Goal: Information Seeking & Learning: Compare options

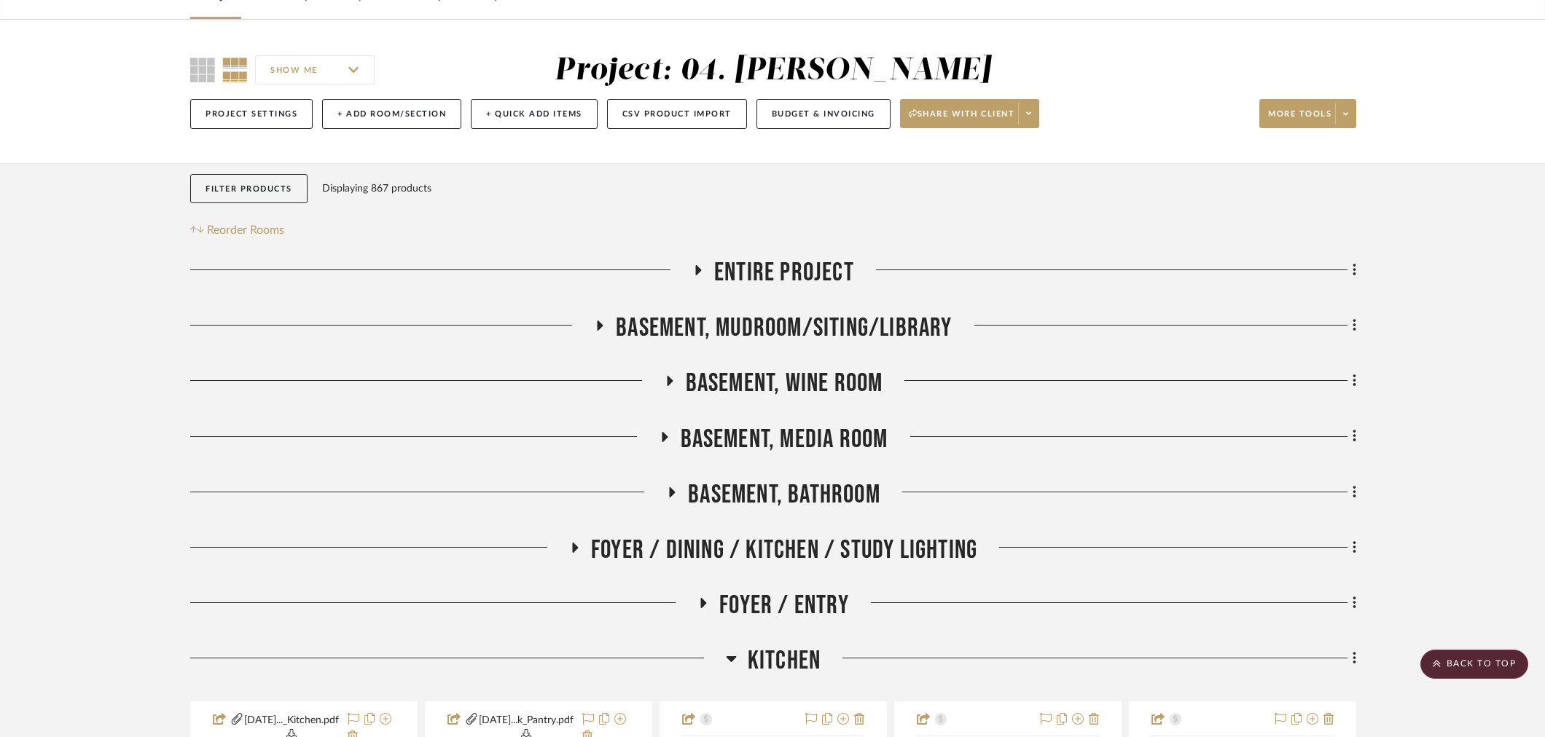
click at [787, 646] on span "Kitchen" at bounding box center [784, 661] width 73 height 31
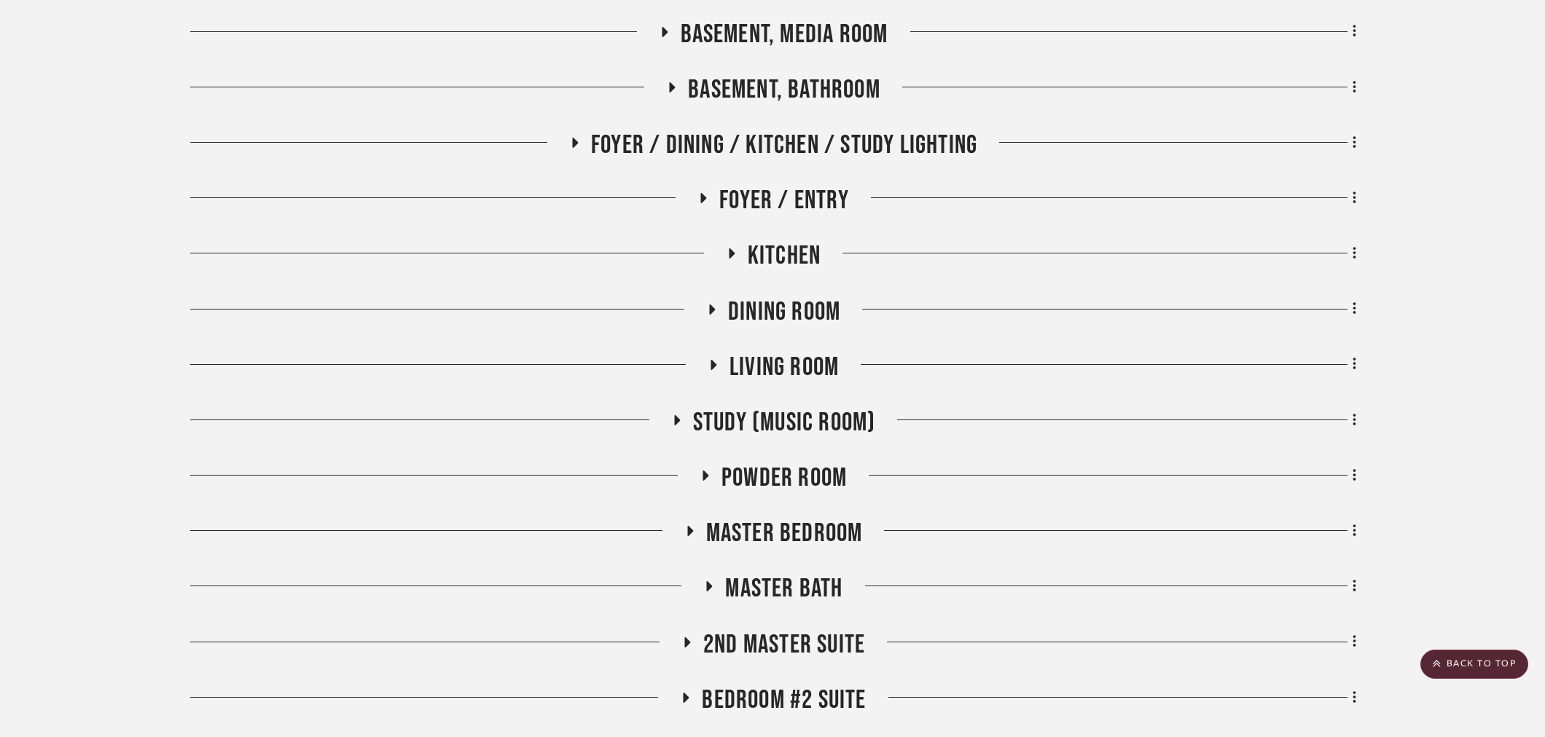
scroll to position [571, 0]
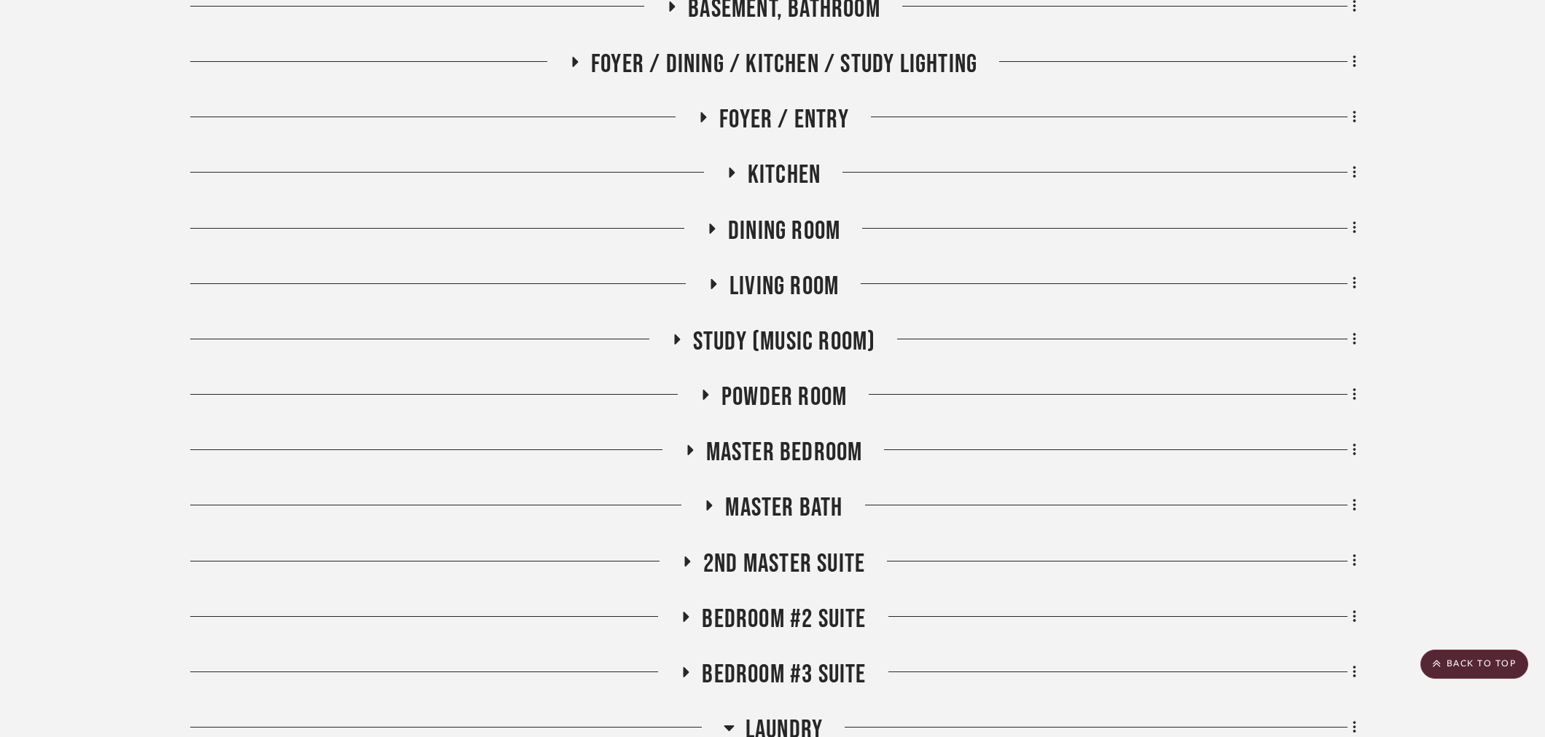
click at [762, 617] on span "Bedroom #2 Suite" at bounding box center [784, 619] width 164 height 31
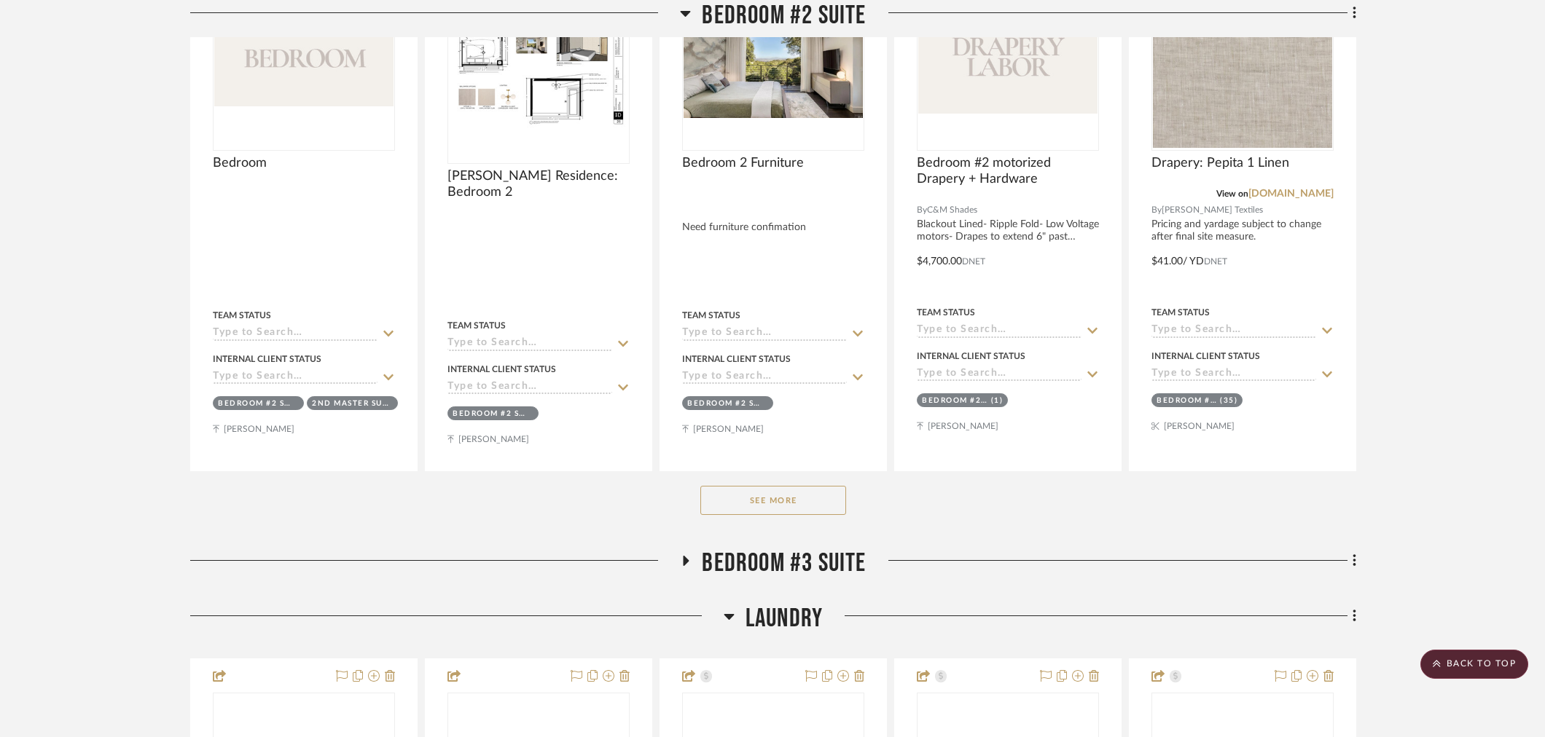
scroll to position [1300, 0]
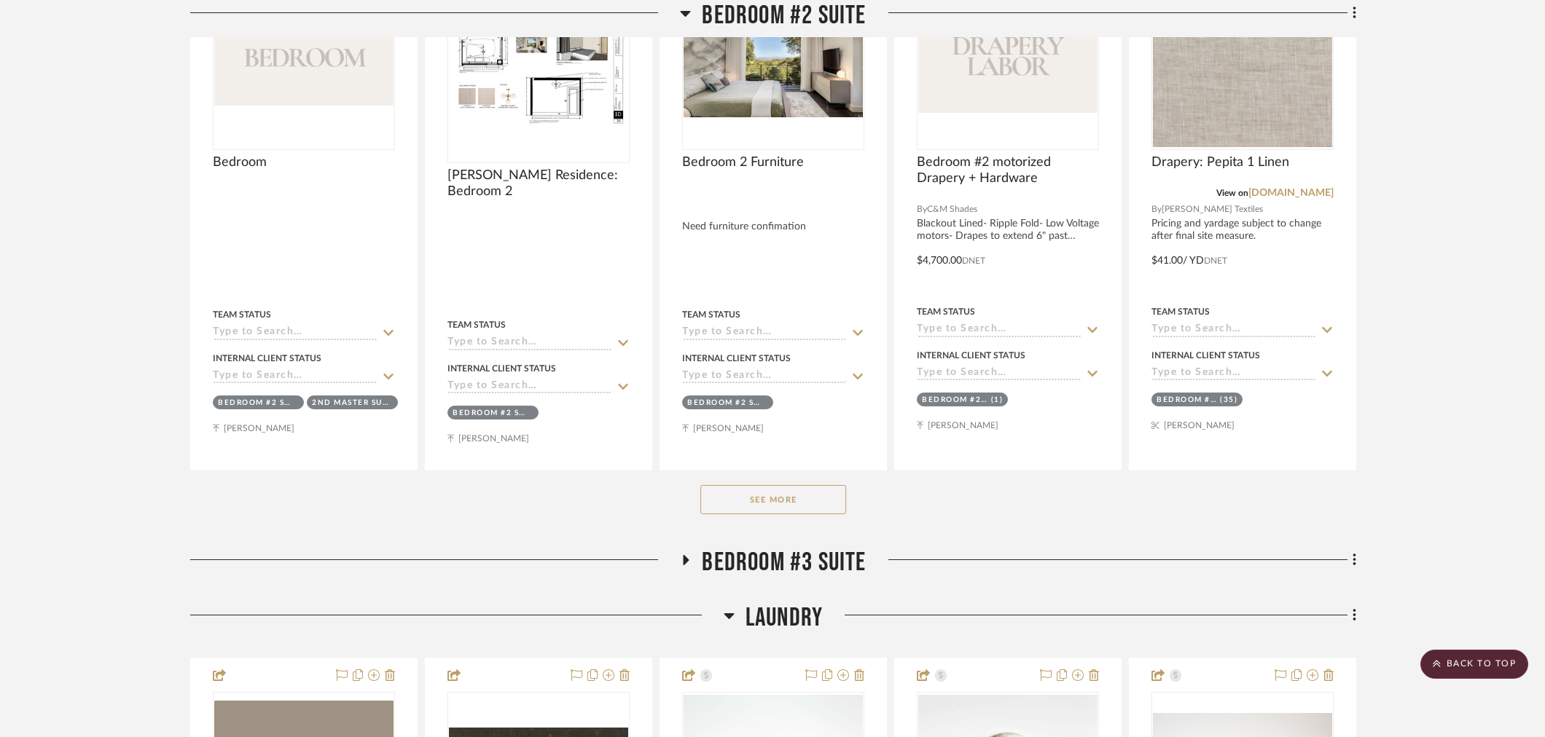
click at [769, 492] on button "See More" at bounding box center [773, 499] width 146 height 29
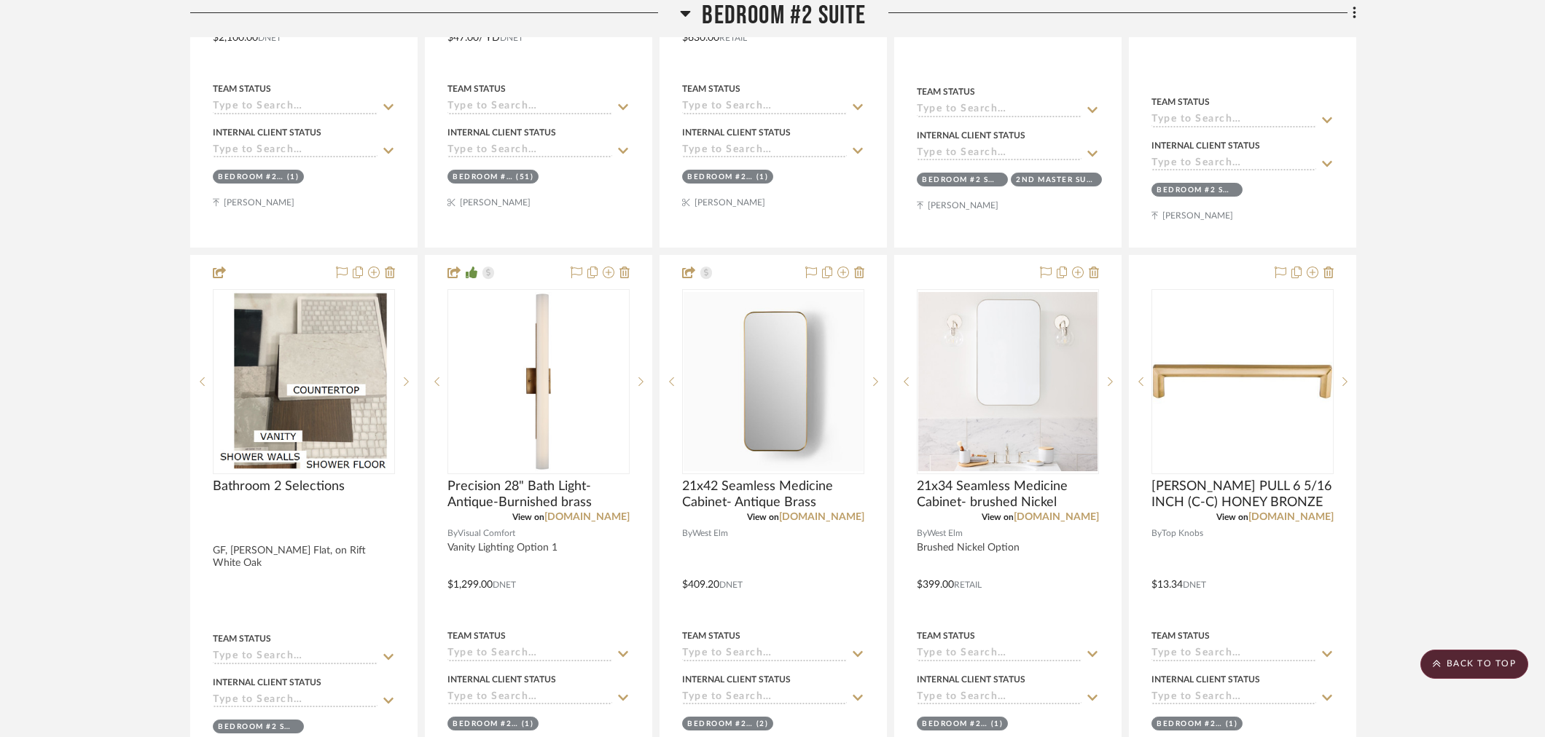
scroll to position [2109, 0]
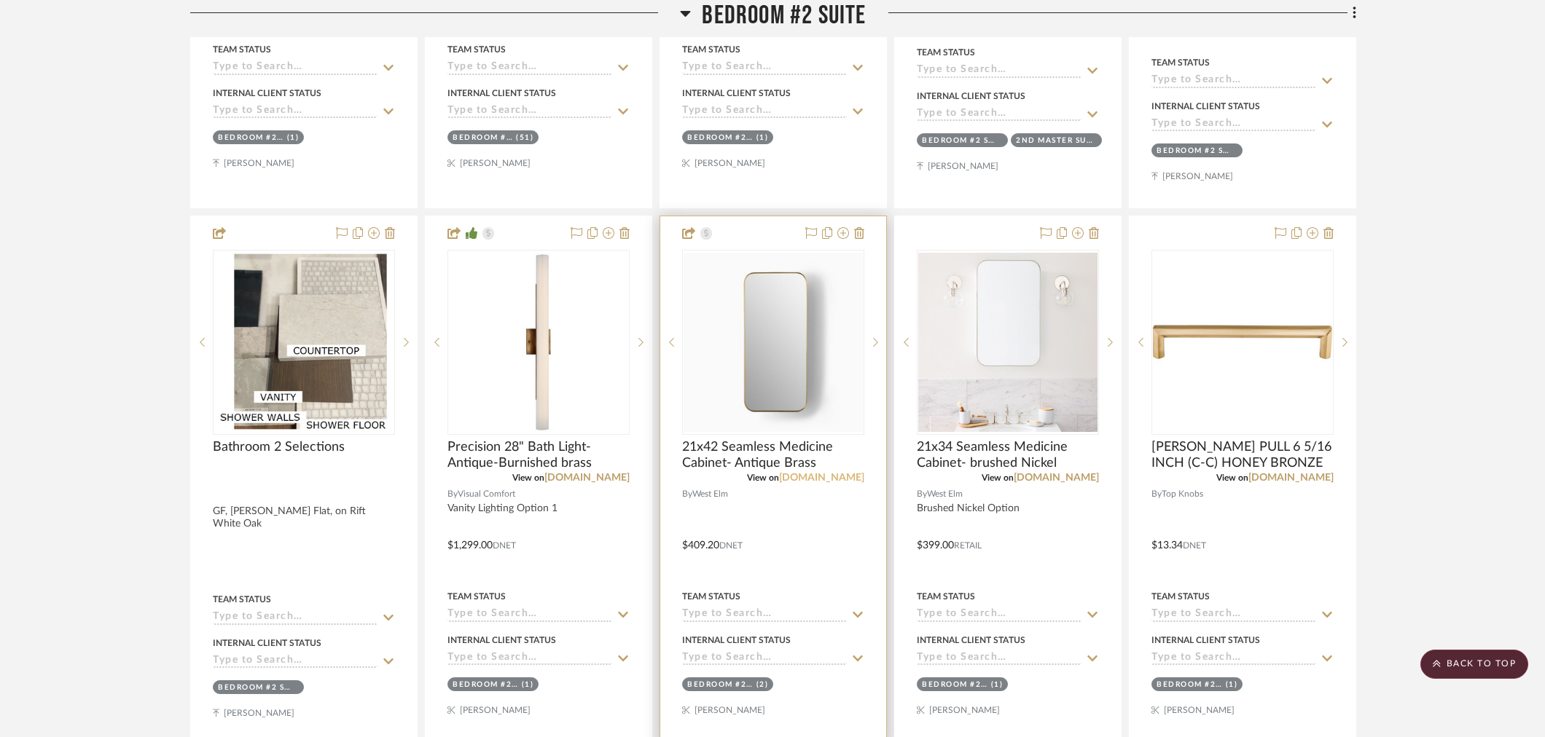
click at [831, 473] on link "westelm.com" at bounding box center [821, 478] width 85 height 10
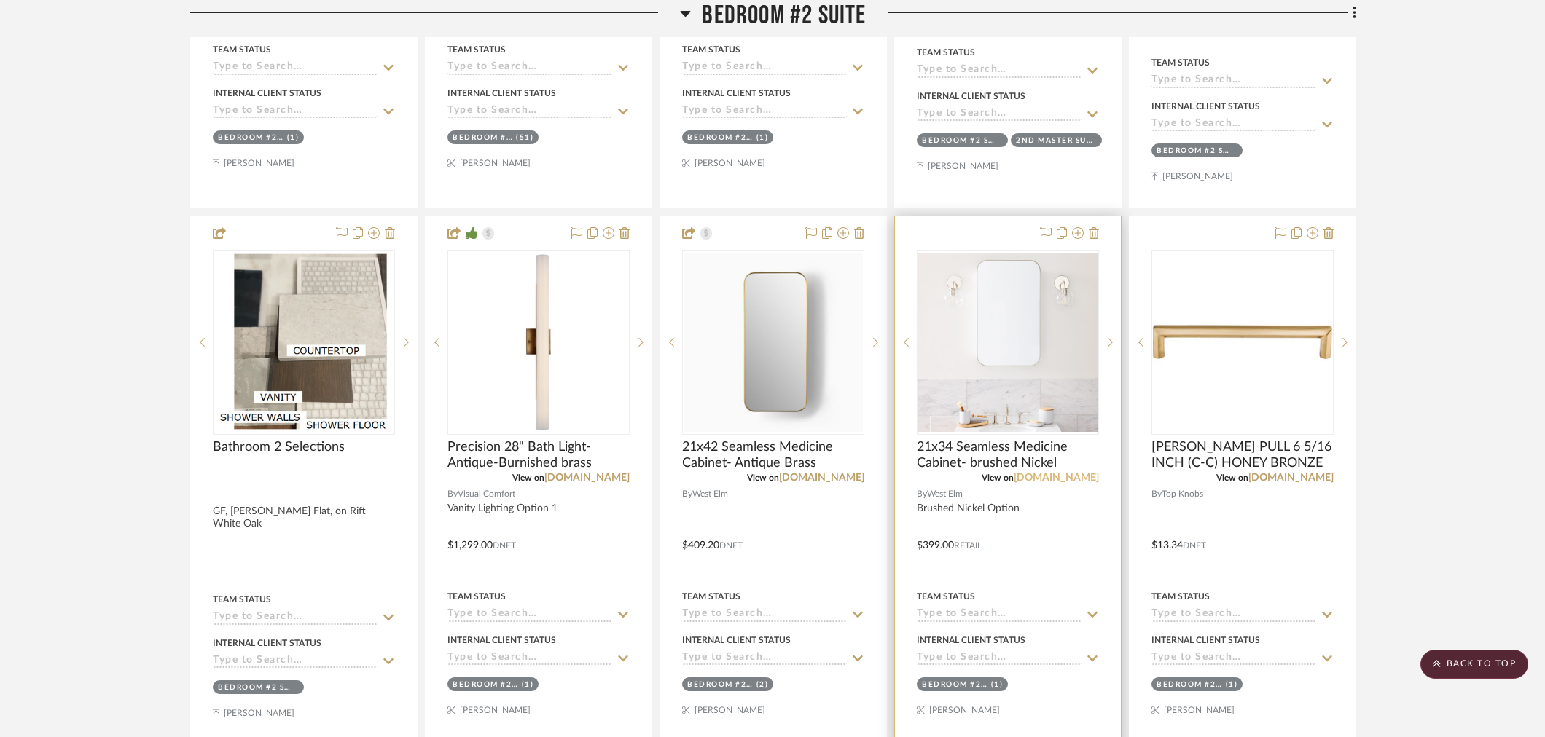
click at [1074, 478] on link "westelm.com" at bounding box center [1055, 478] width 85 height 10
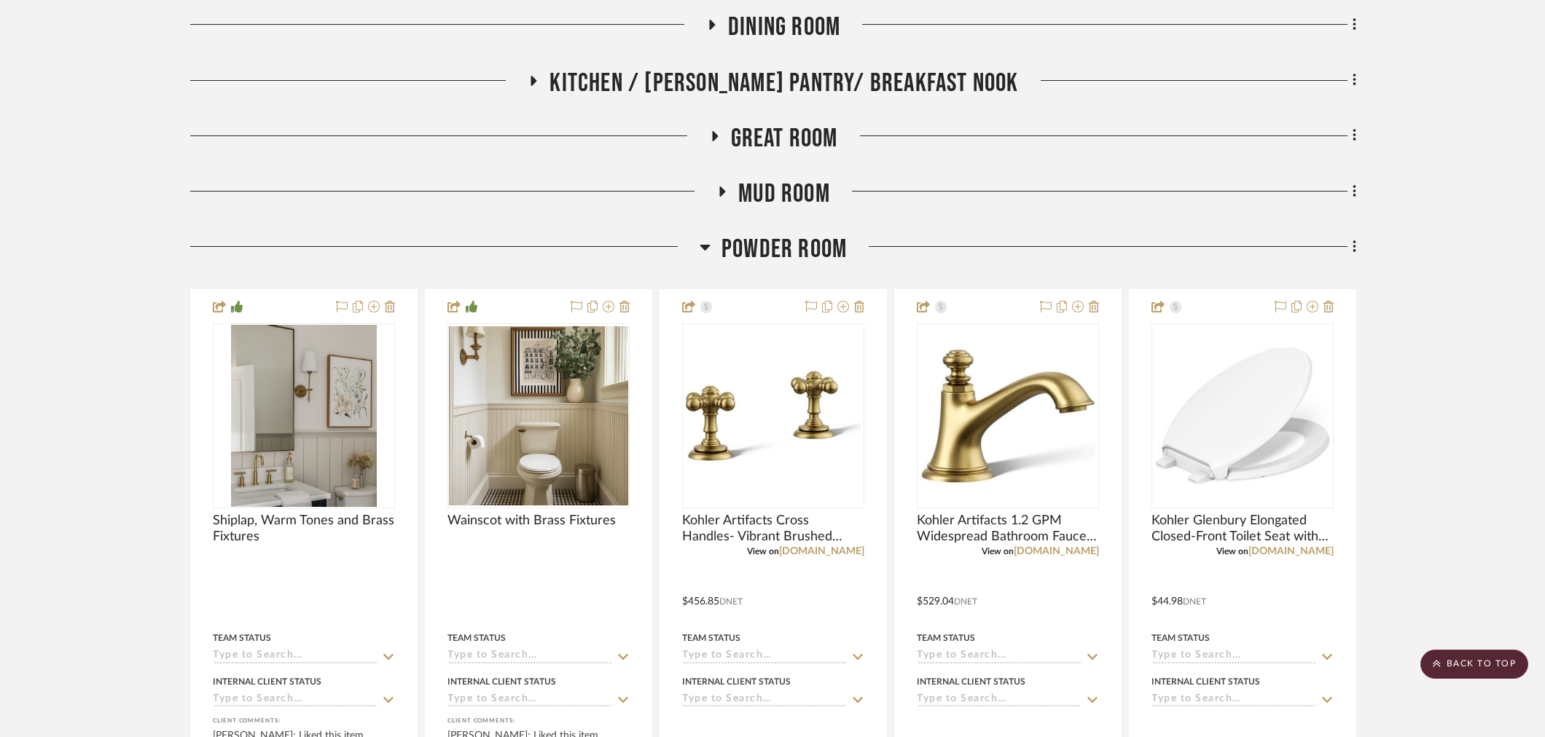
click at [820, 246] on span "Powder Room" at bounding box center [783, 249] width 125 height 31
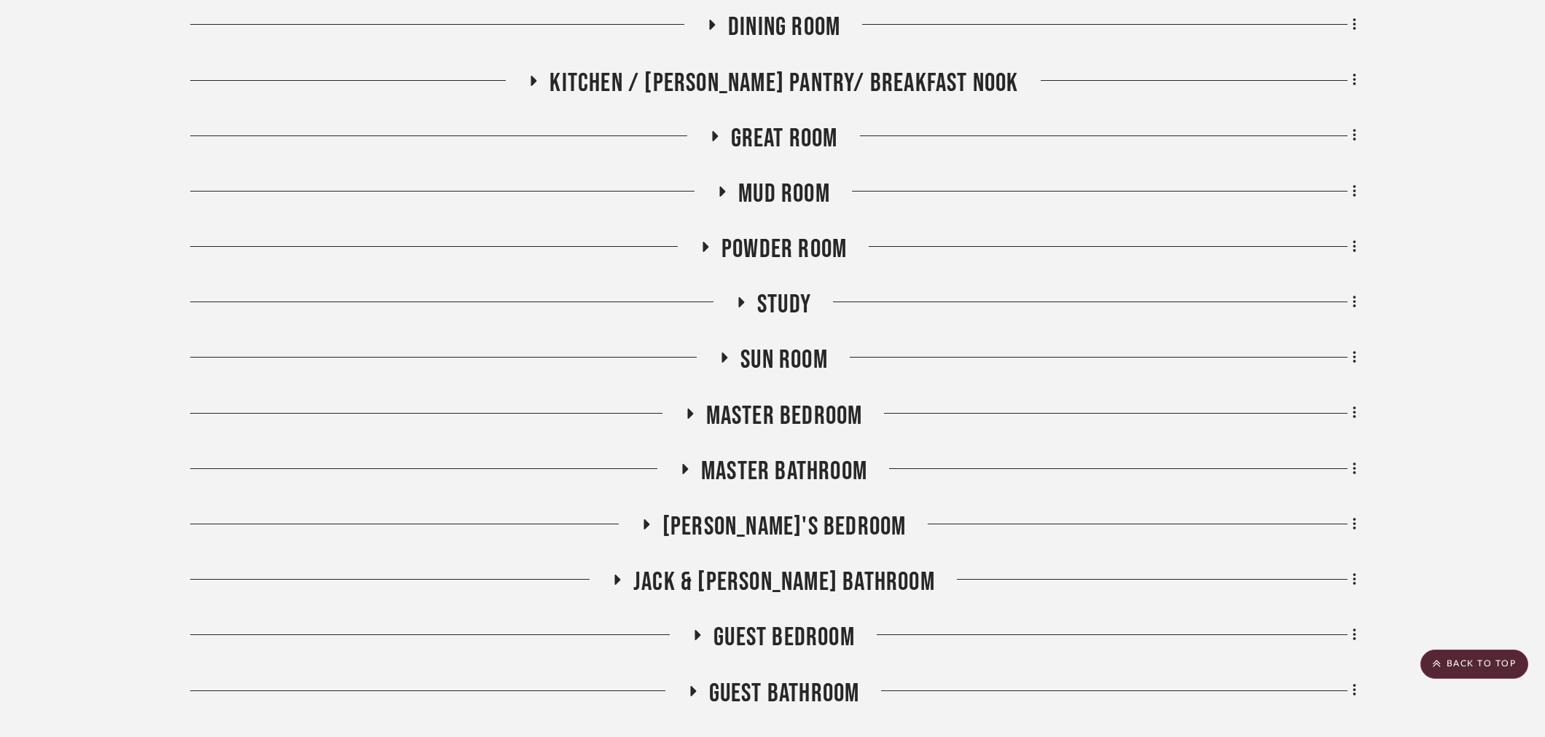
click at [777, 466] on span "Master Bathroom" at bounding box center [784, 471] width 166 height 31
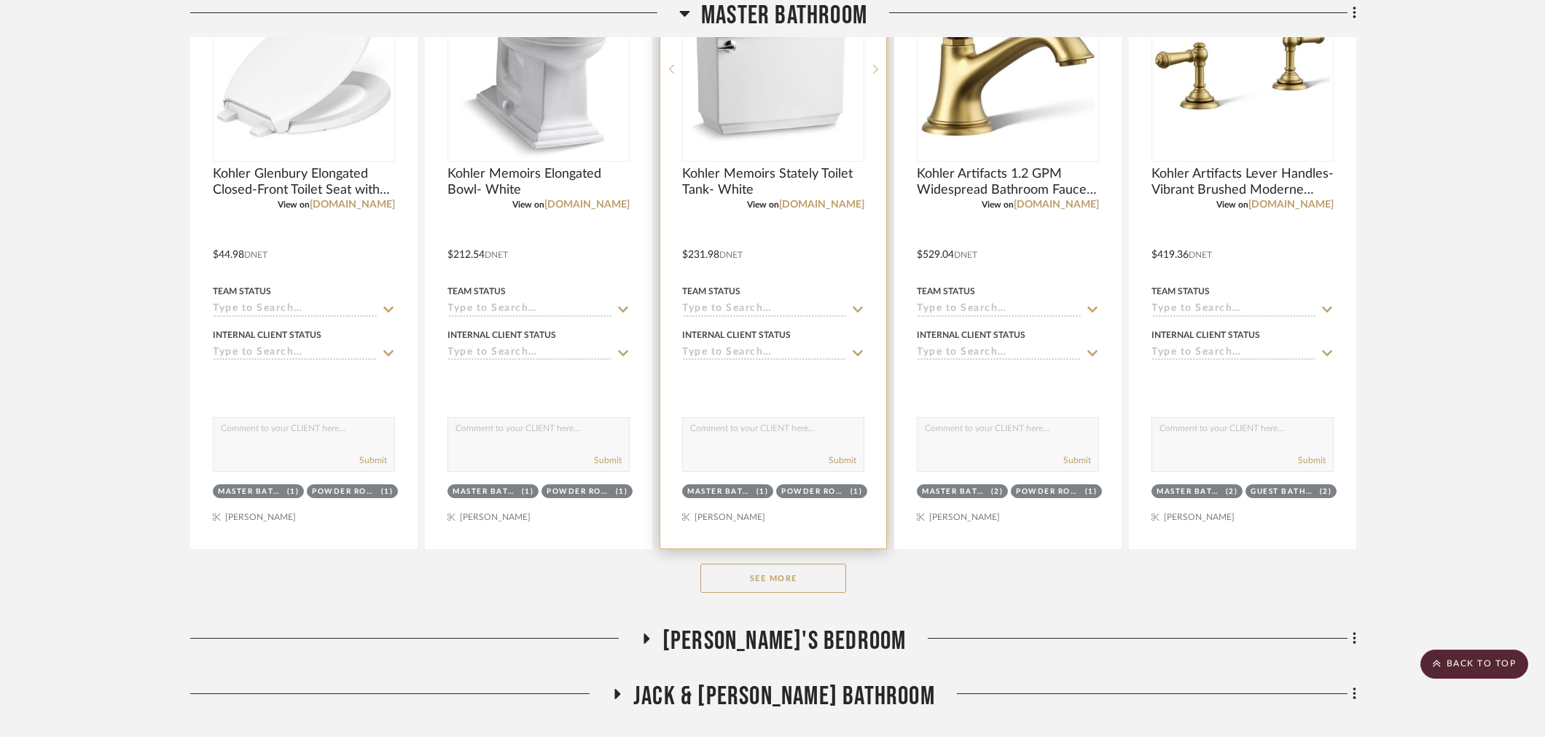
scroll to position [1619, 0]
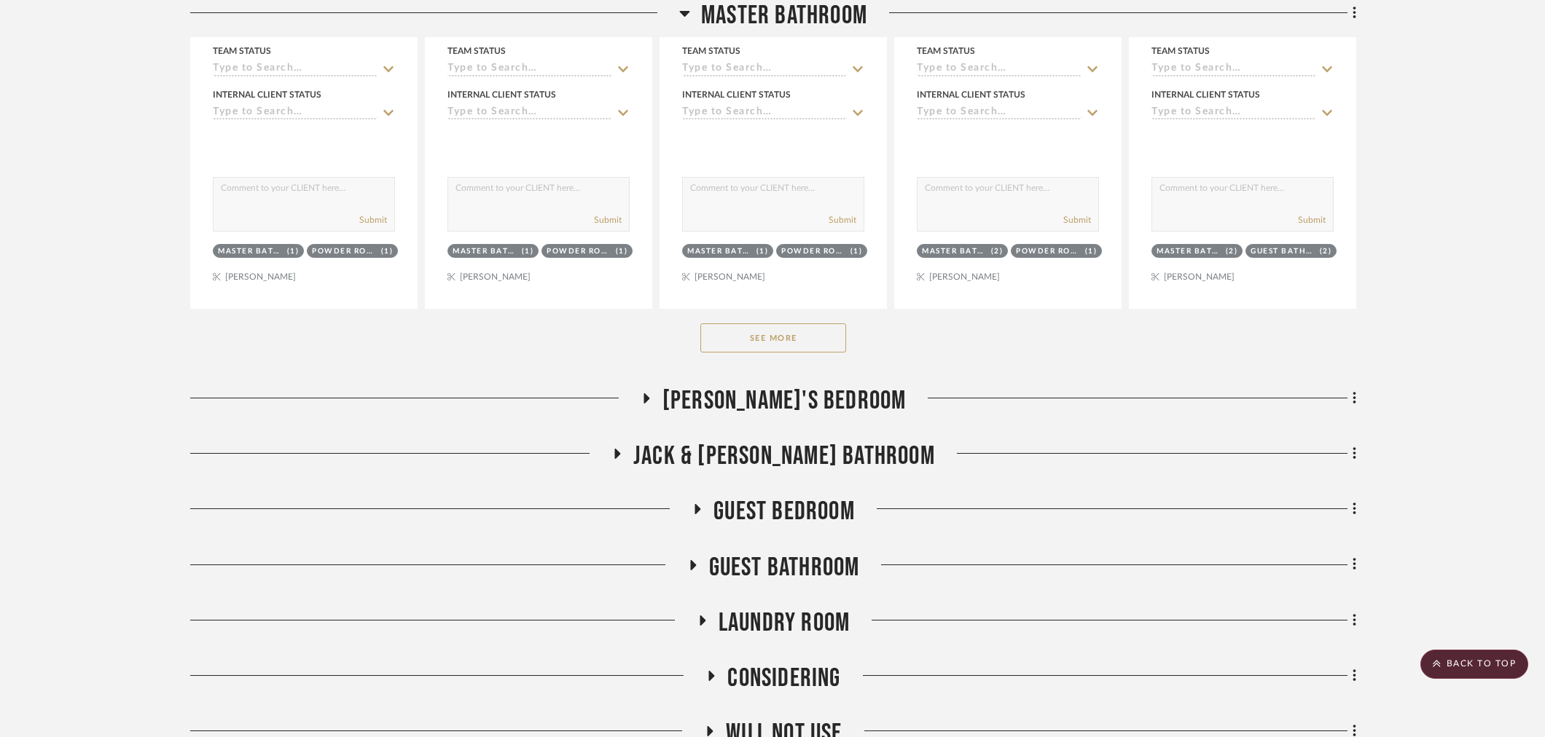
click at [773, 337] on button "See More" at bounding box center [773, 337] width 146 height 29
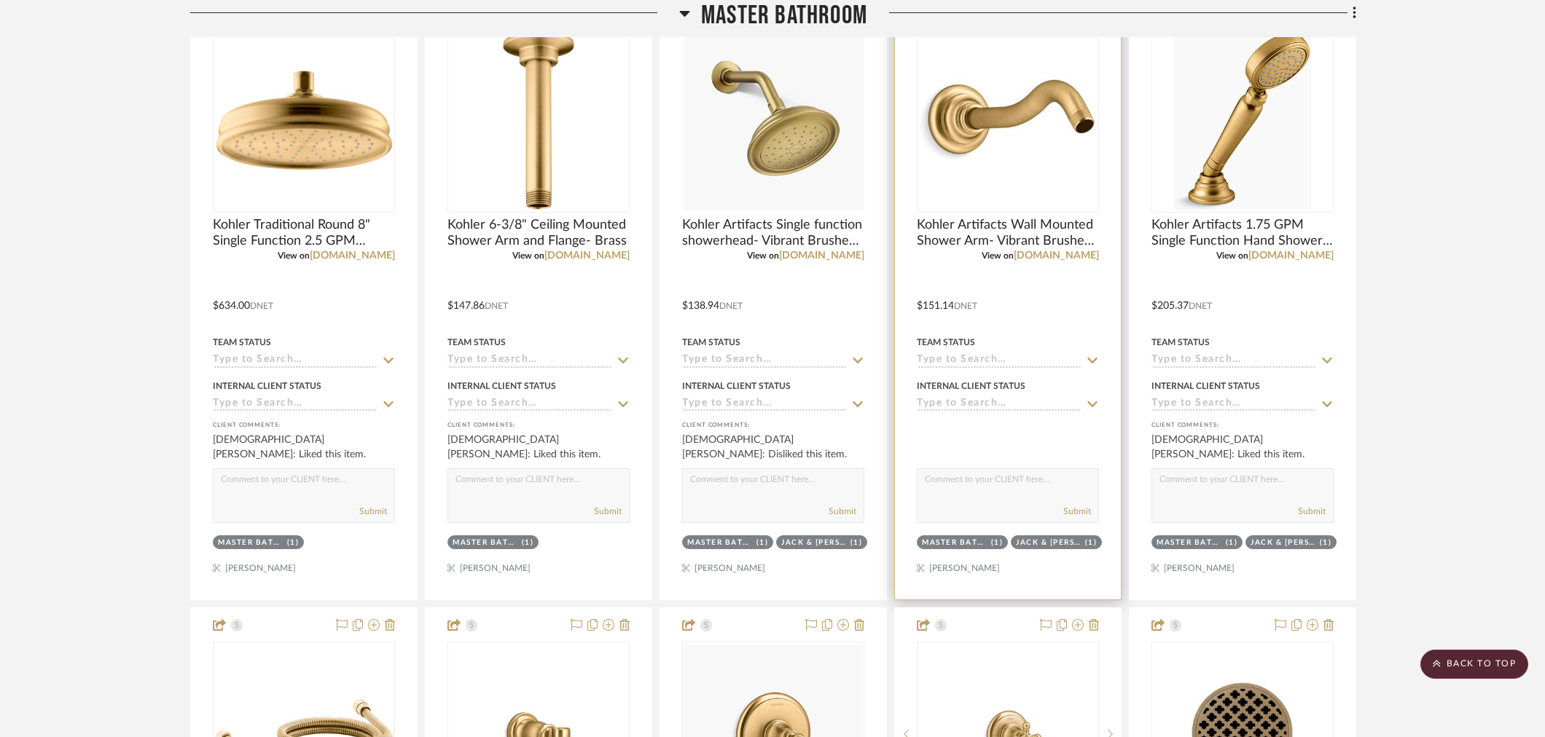
scroll to position [1942, 0]
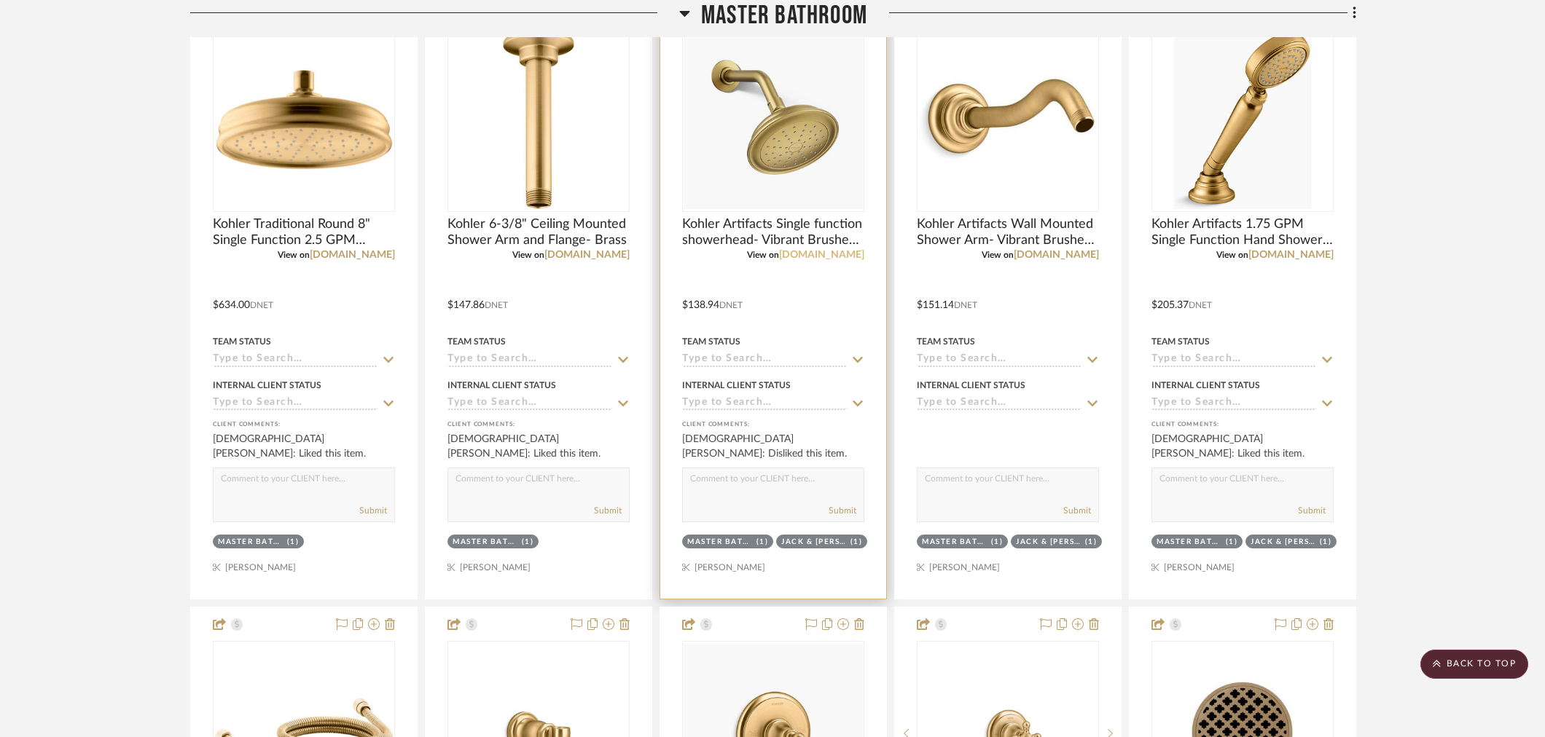
click at [842, 256] on link "[DOMAIN_NAME]" at bounding box center [821, 255] width 85 height 10
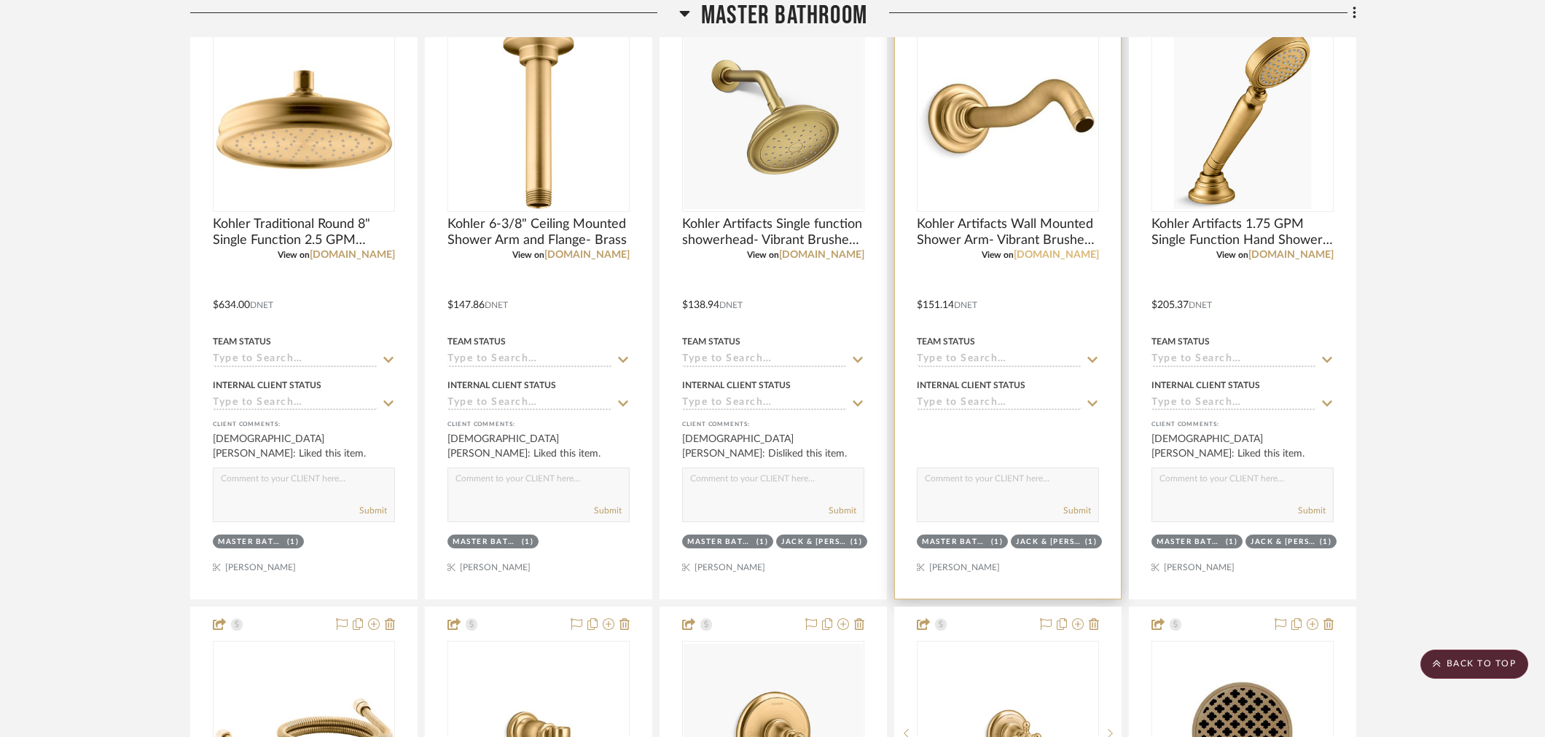
click at [1075, 254] on link "[DOMAIN_NAME]" at bounding box center [1055, 255] width 85 height 10
click at [1055, 254] on link "[DOMAIN_NAME]" at bounding box center [1055, 255] width 85 height 10
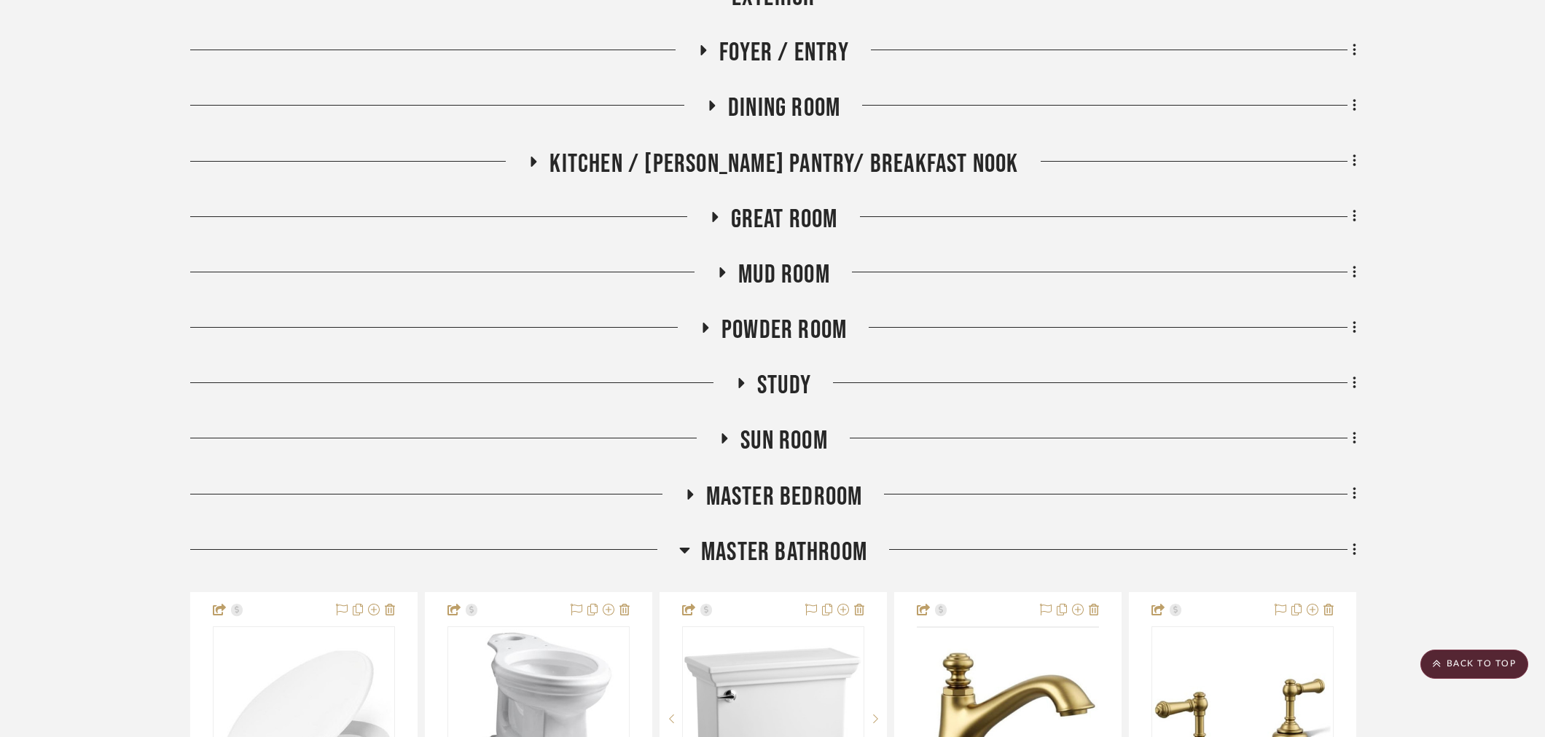
click at [841, 554] on span "Master Bathroom" at bounding box center [784, 552] width 166 height 31
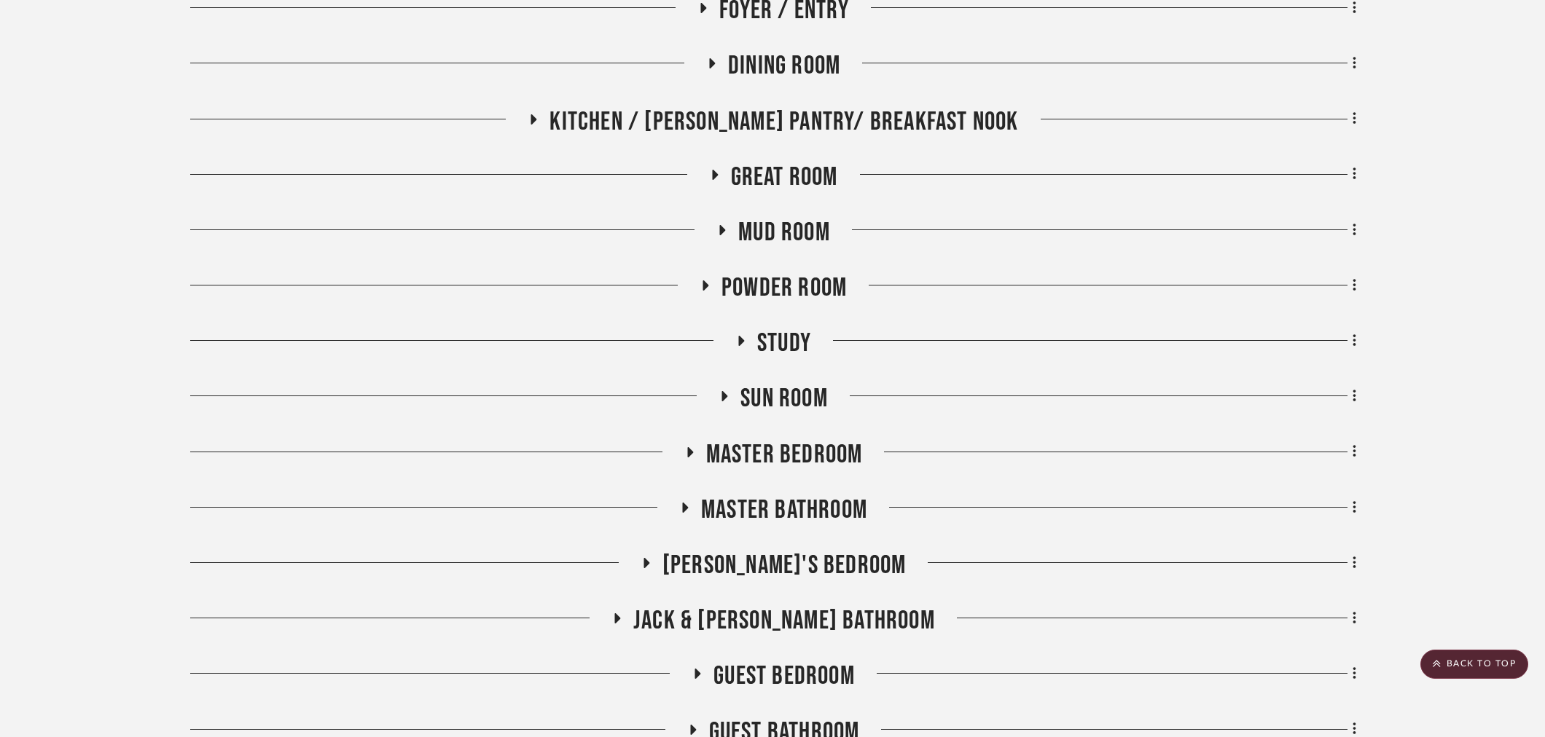
scroll to position [971, 0]
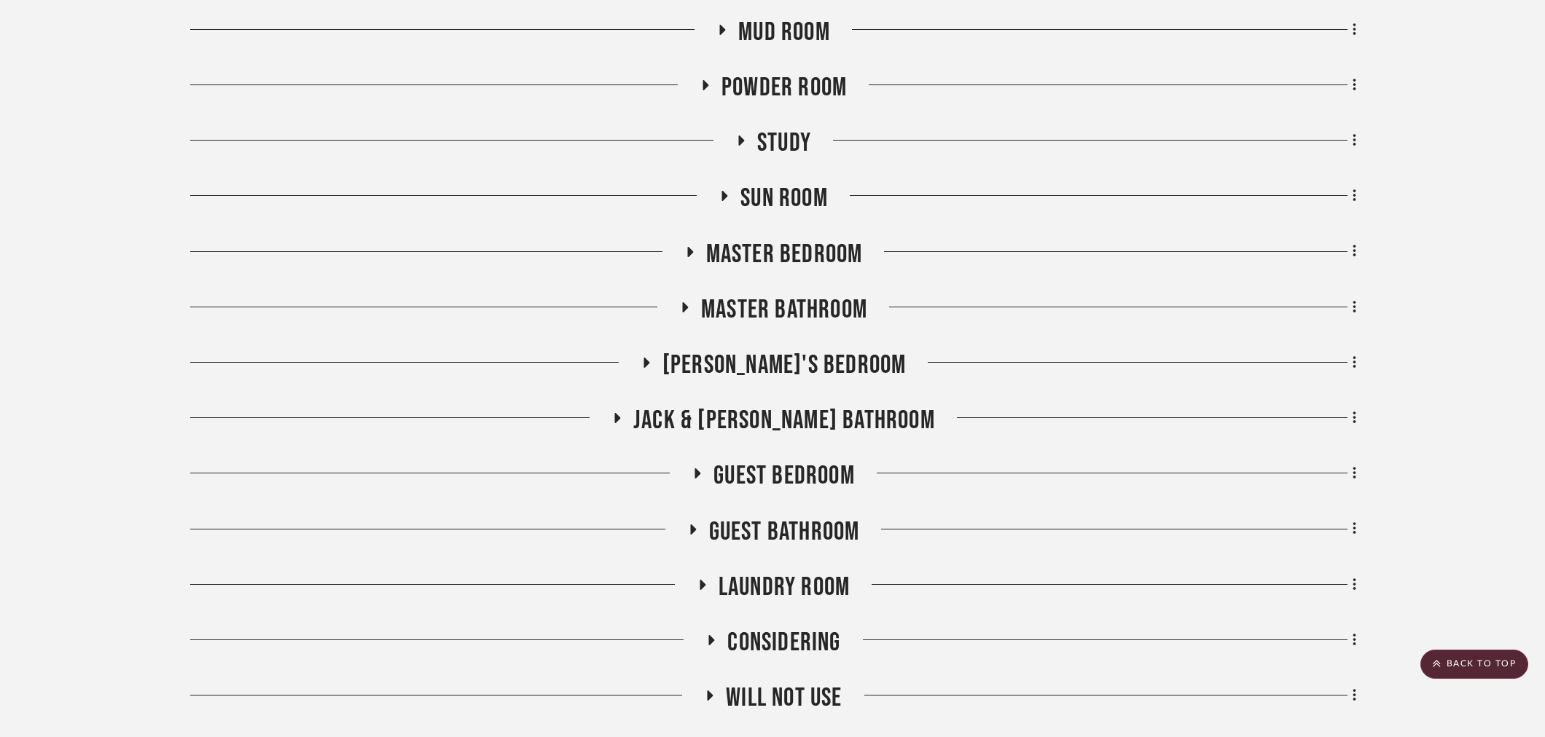
click at [784, 405] on span "Jack & [PERSON_NAME] Bathroom" at bounding box center [784, 420] width 302 height 31
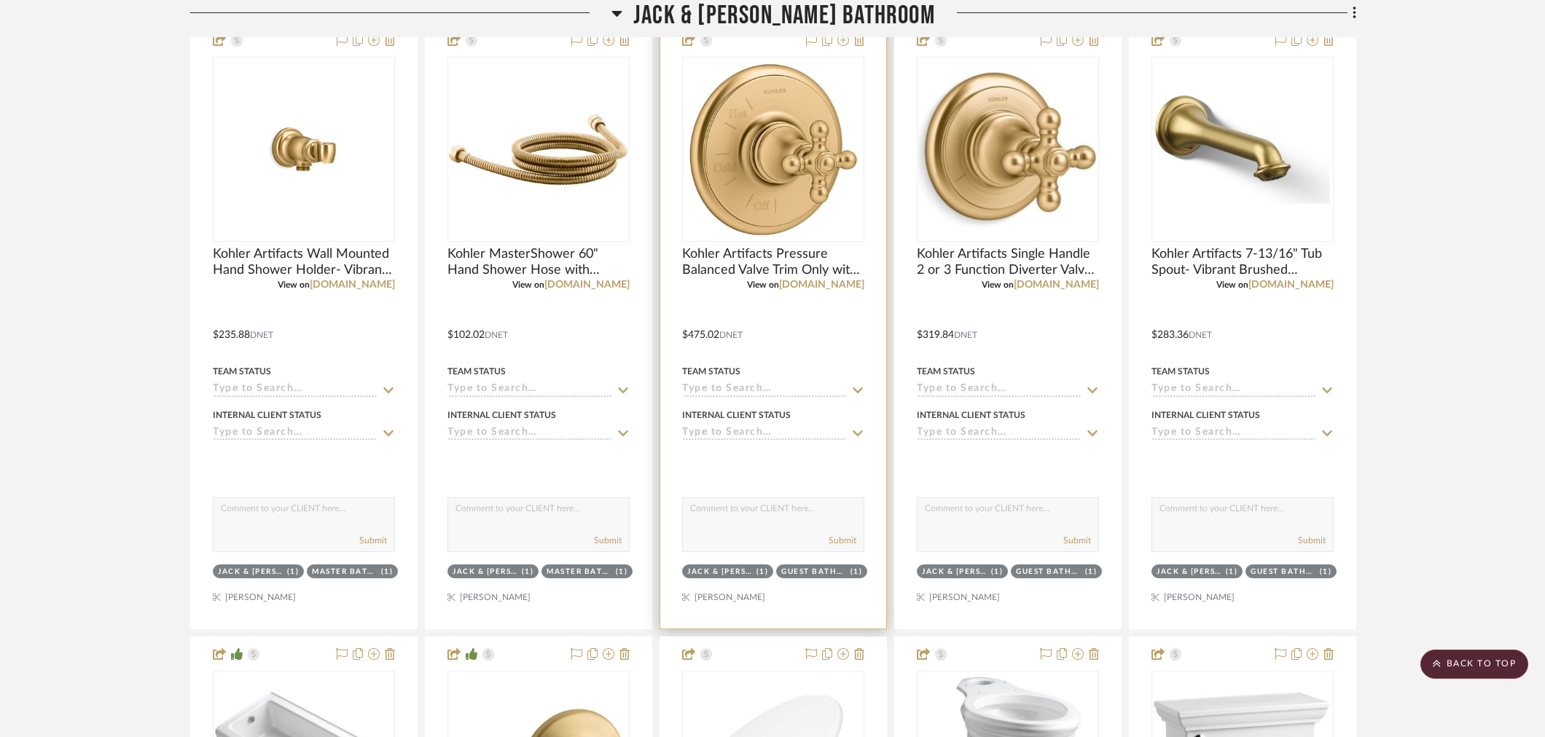
scroll to position [2428, 0]
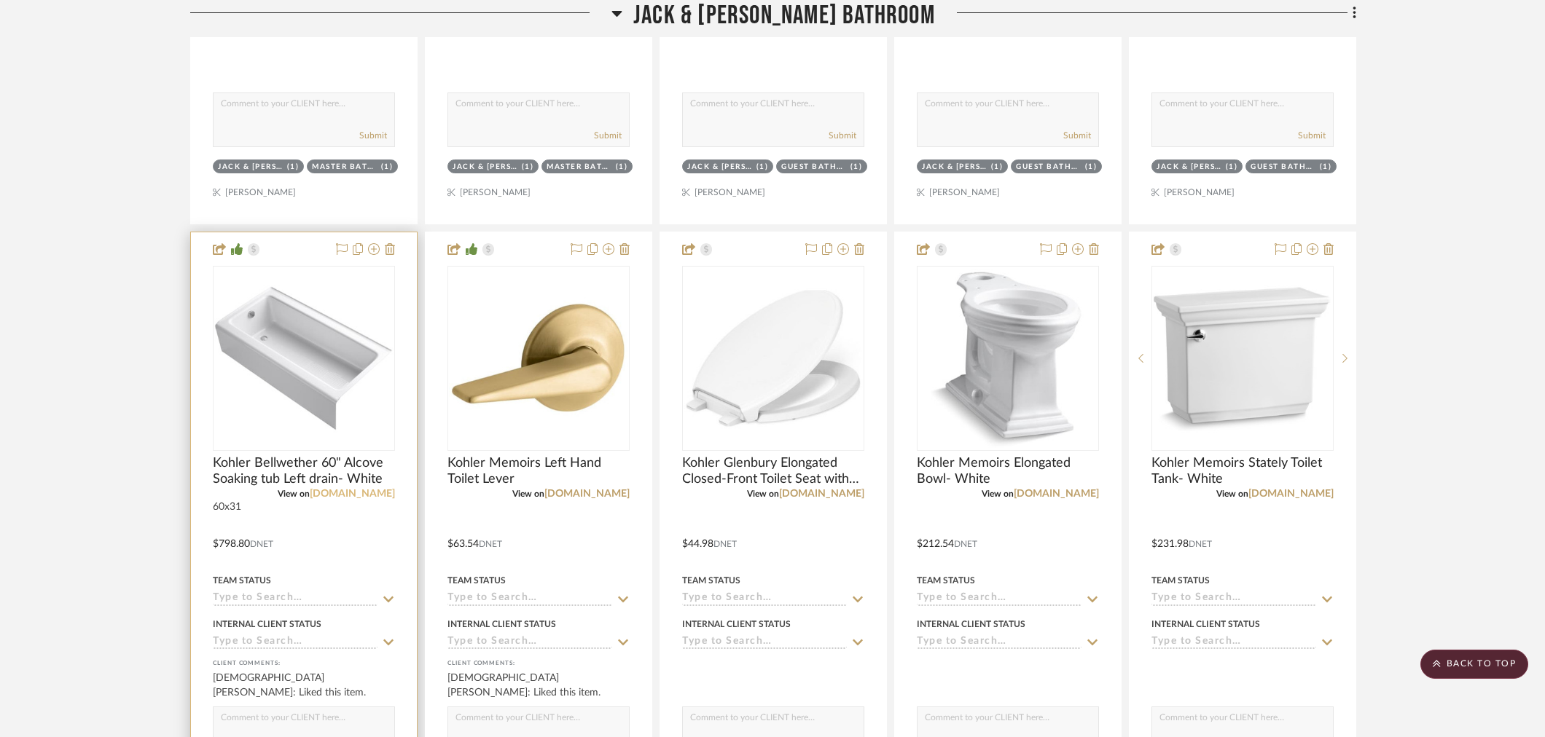
click at [366, 497] on link "[DOMAIN_NAME]" at bounding box center [352, 494] width 85 height 10
click at [374, 492] on link "[DOMAIN_NAME]" at bounding box center [352, 494] width 85 height 10
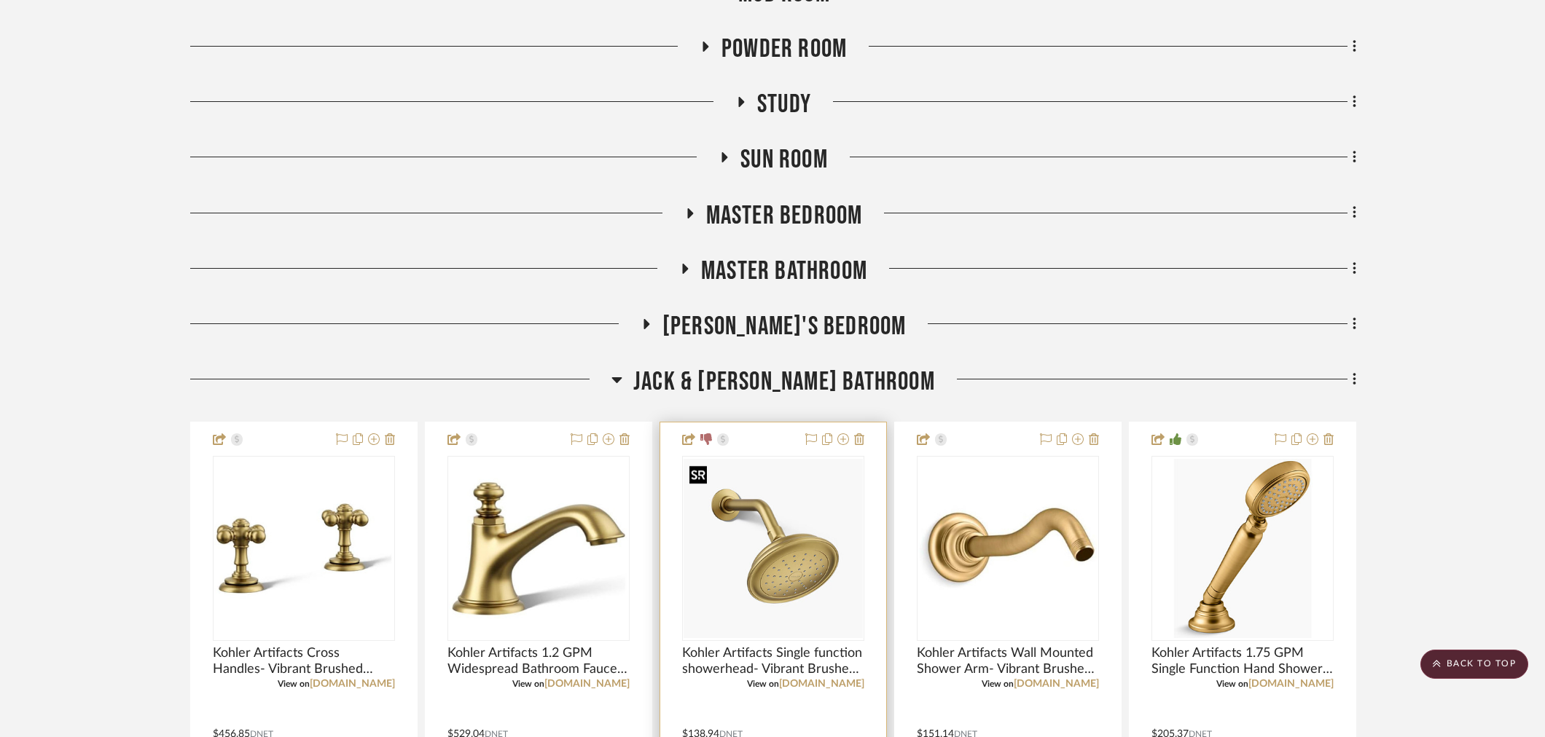
scroll to position [971, 0]
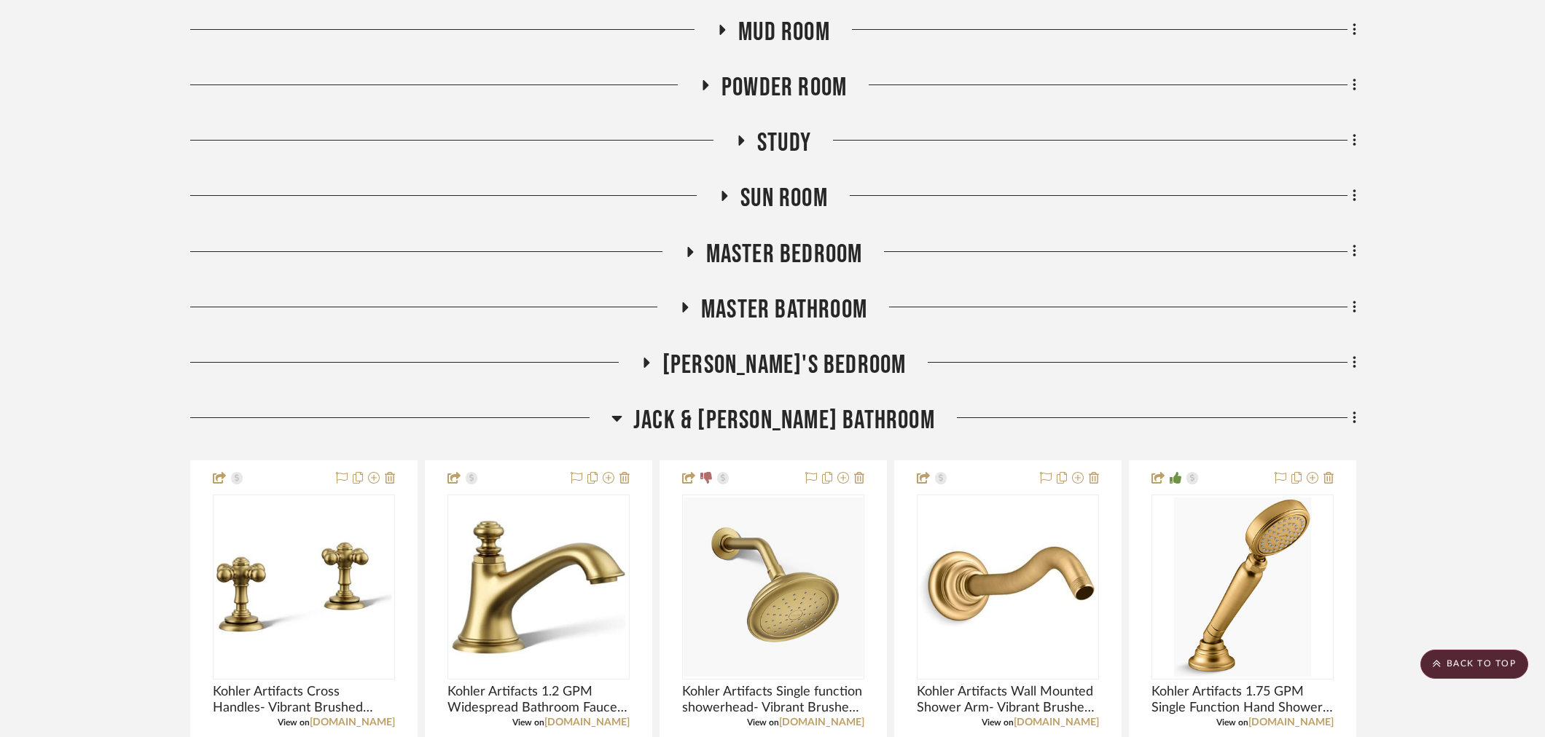
click at [769, 431] on span "Jack & [PERSON_NAME] Bathroom" at bounding box center [784, 420] width 302 height 31
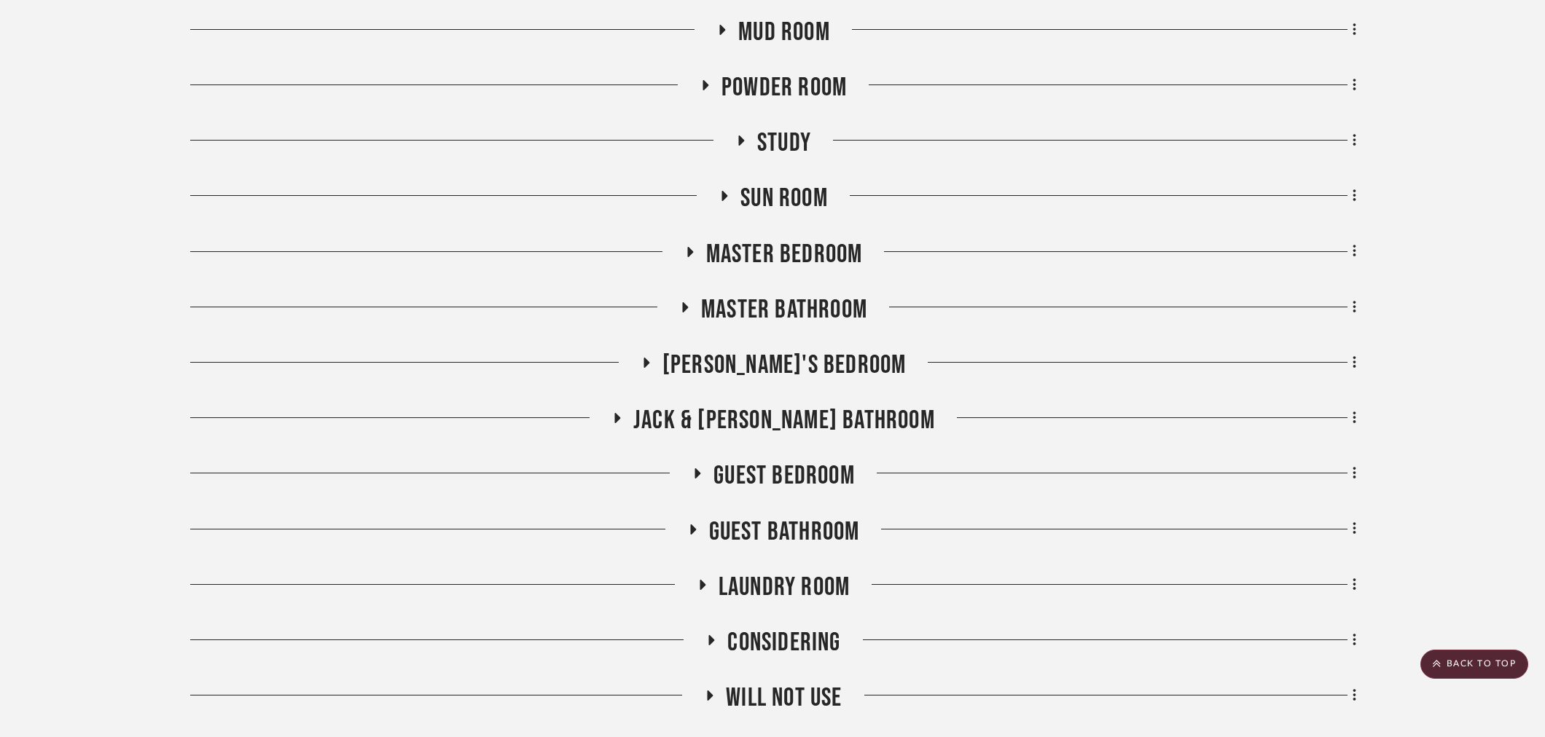
click at [764, 476] on span "Guest Bedroom" at bounding box center [783, 475] width 141 height 31
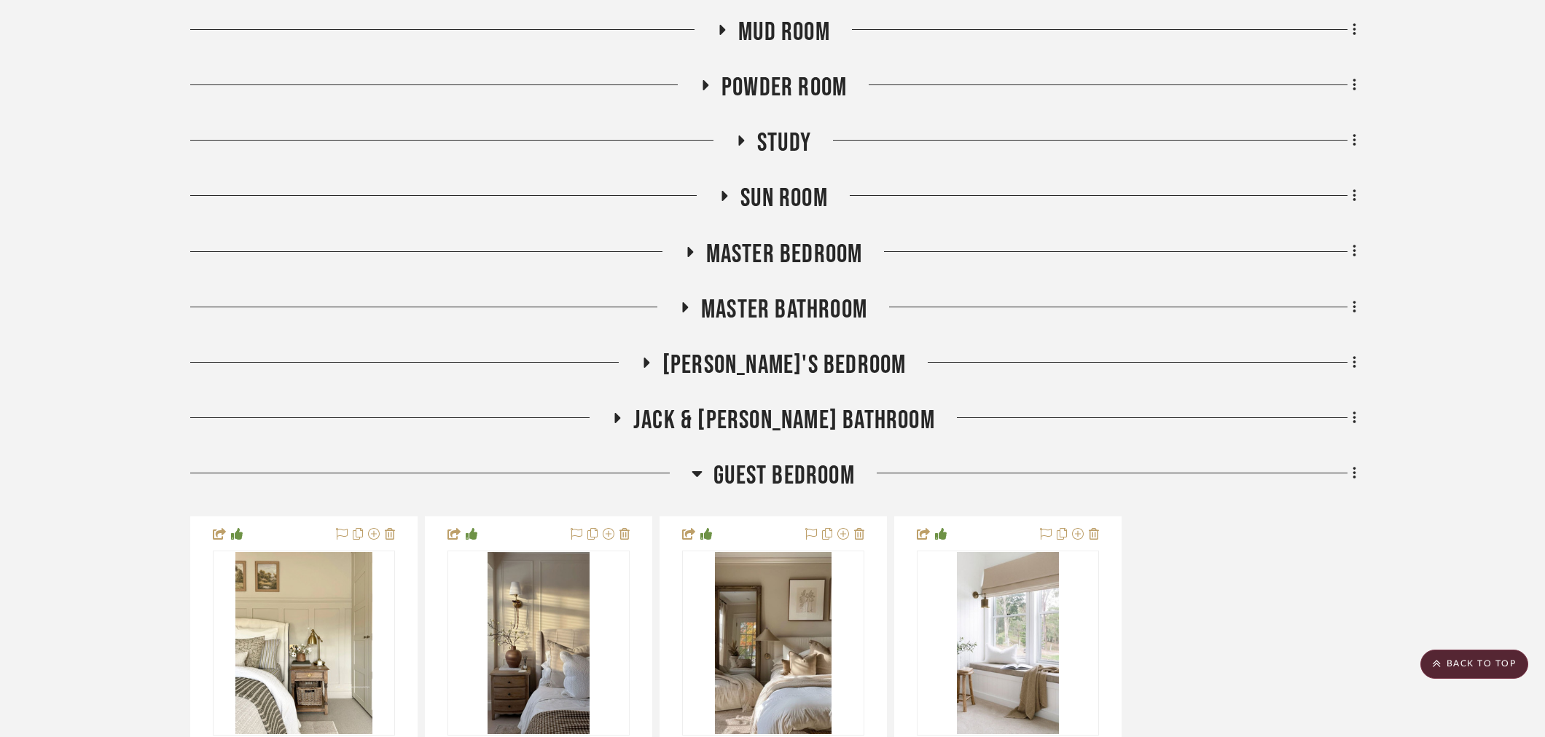
click at [764, 476] on span "Guest Bedroom" at bounding box center [783, 475] width 141 height 31
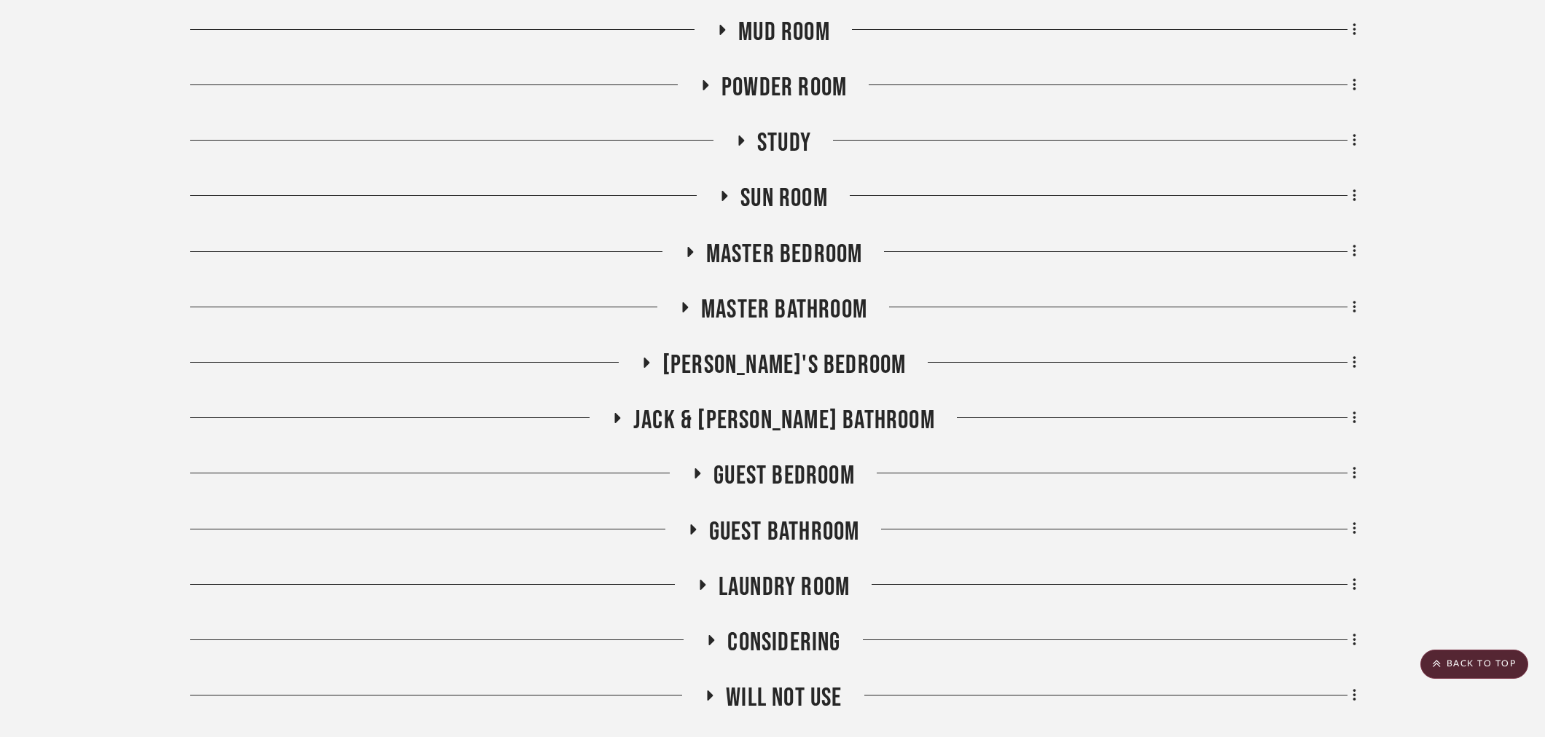
click at [761, 536] on span "Guest Bathroom" at bounding box center [784, 532] width 151 height 31
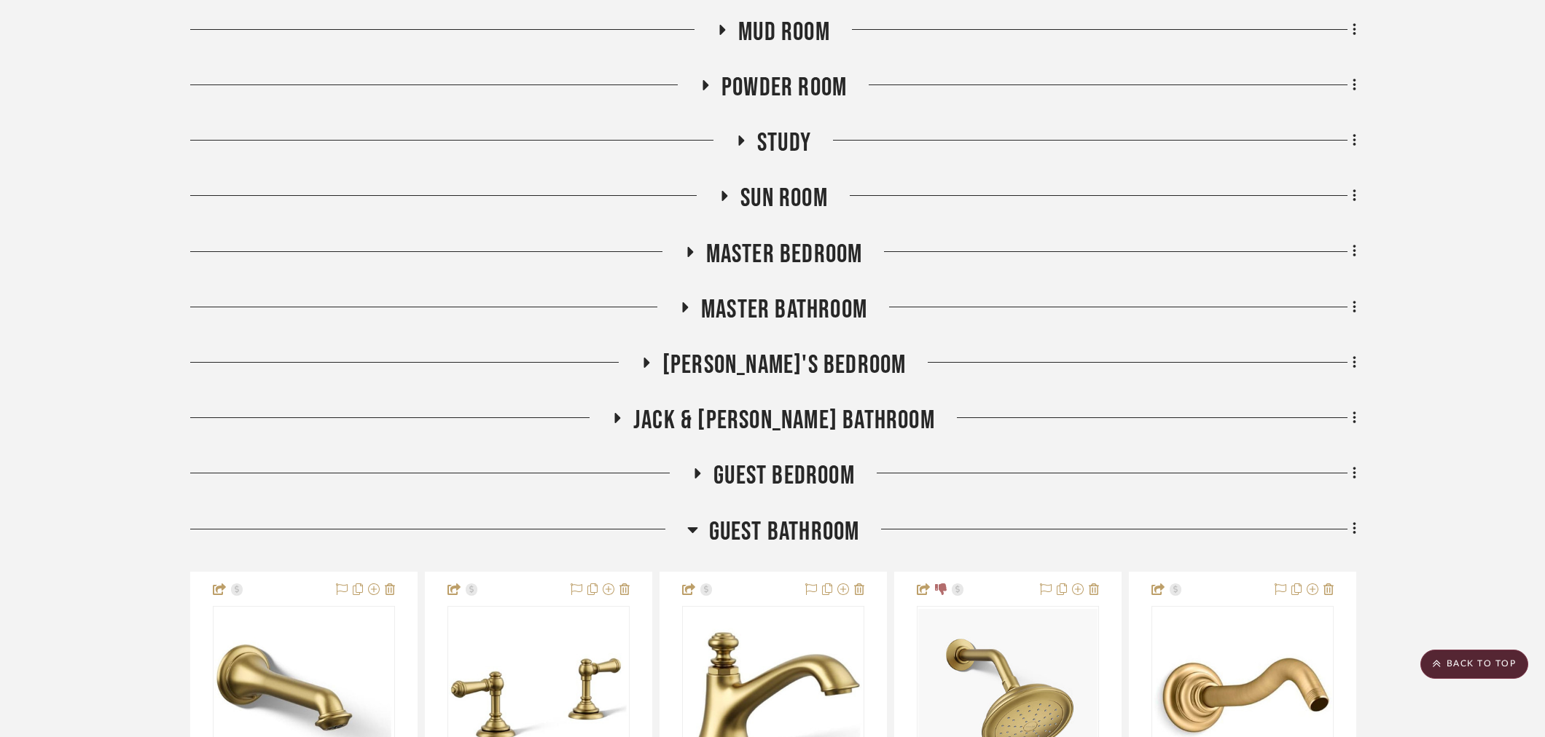
click at [756, 537] on span "Guest Bathroom" at bounding box center [784, 532] width 151 height 31
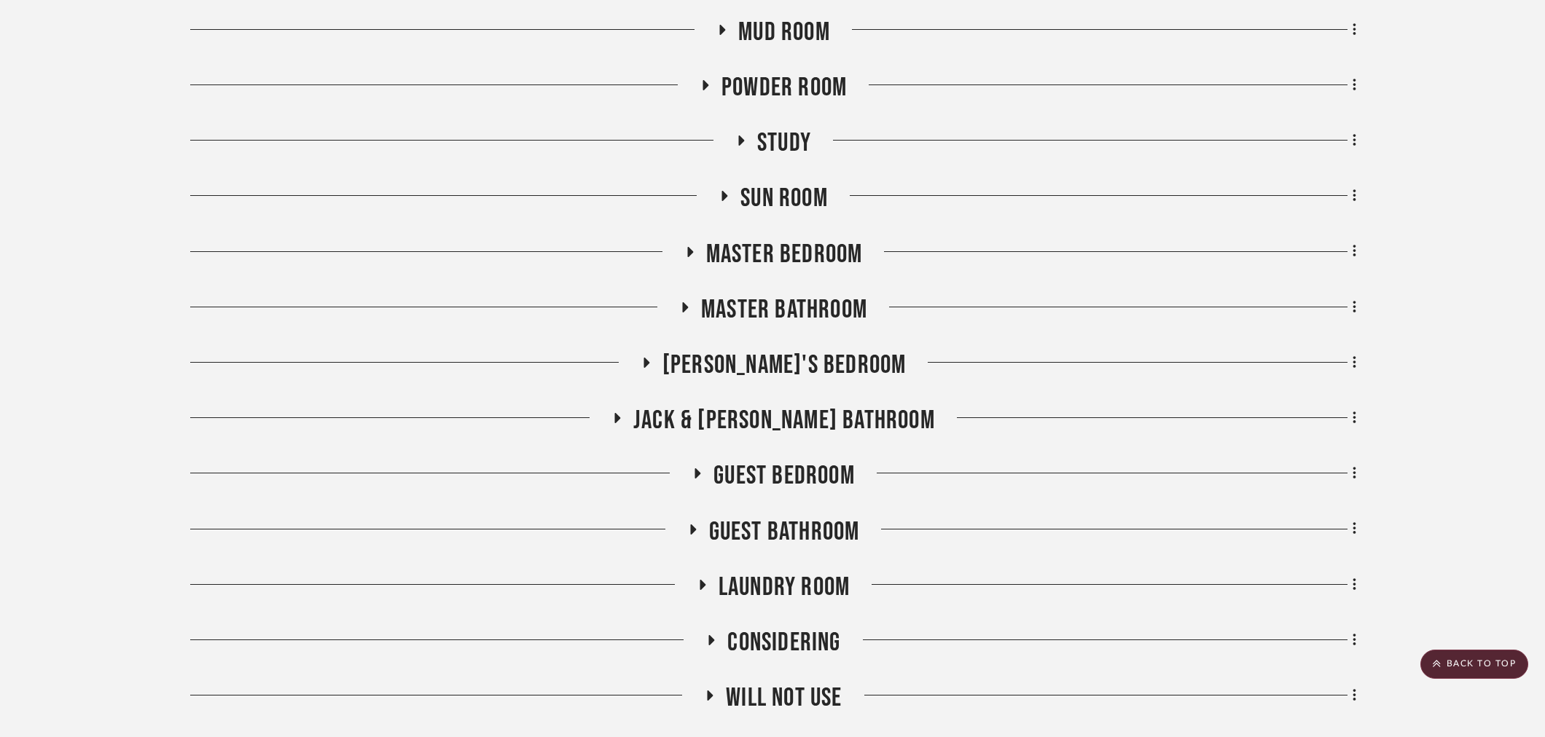
click at [782, 297] on span "Master Bathroom" at bounding box center [784, 309] width 166 height 31
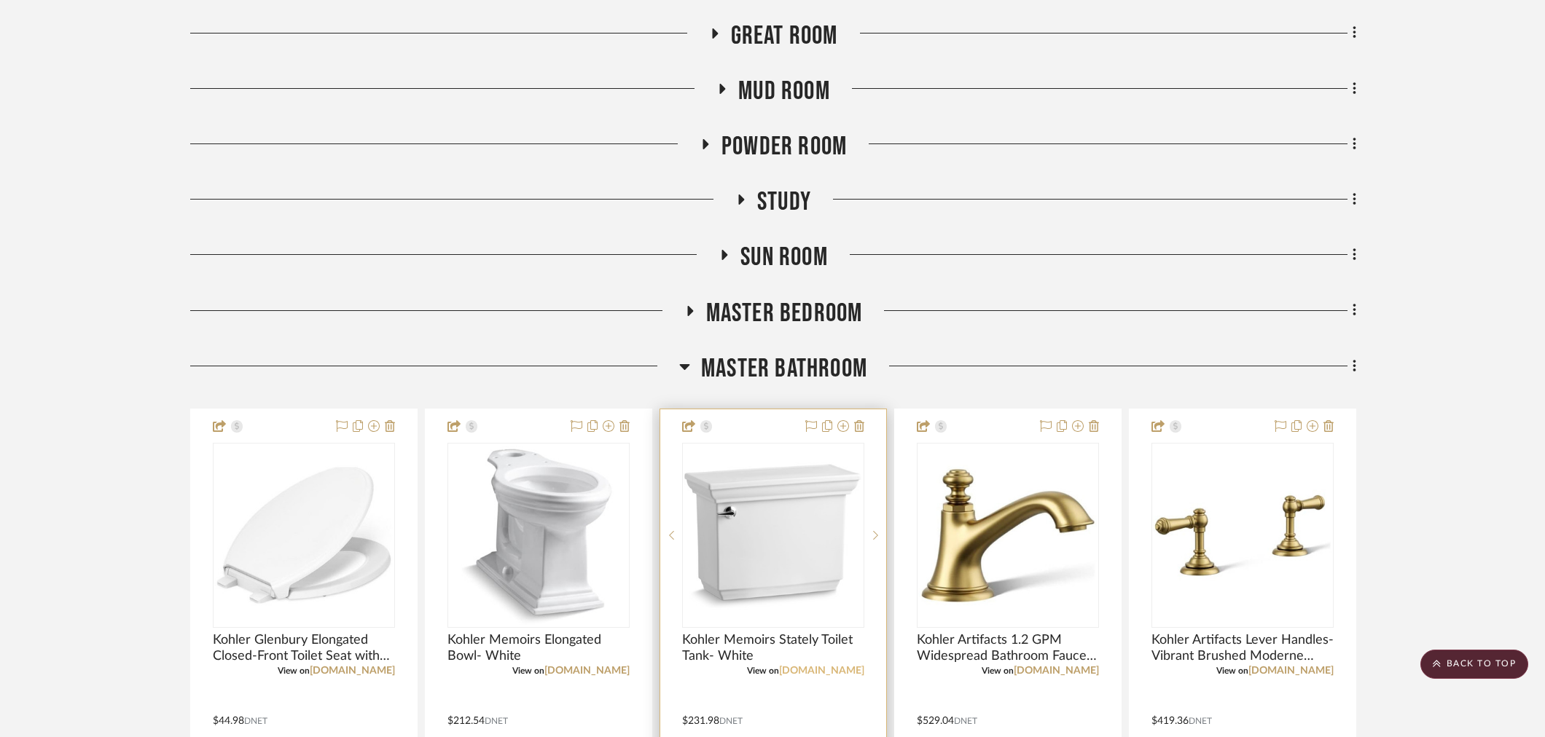
scroll to position [890, 0]
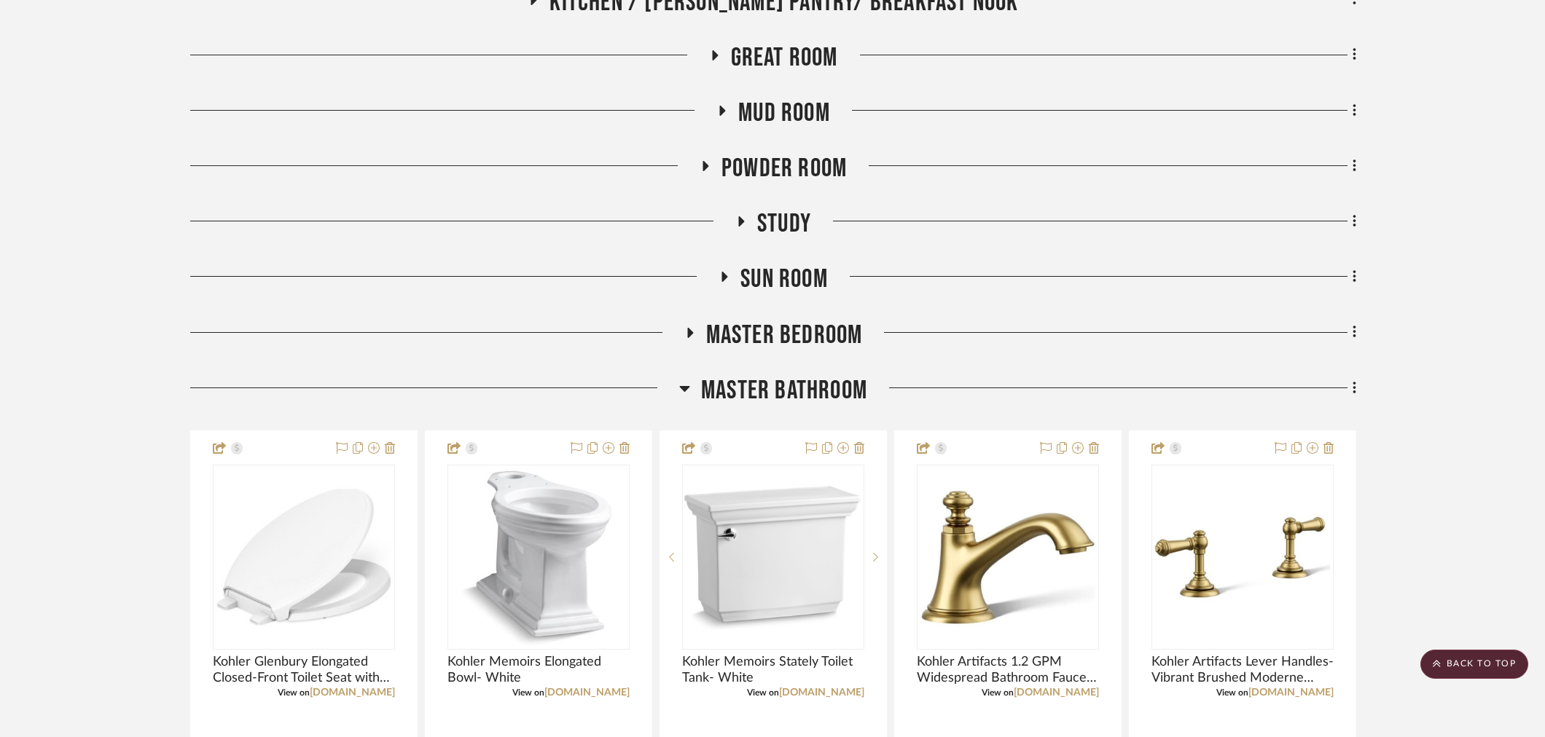
click at [800, 389] on span "Master Bathroom" at bounding box center [784, 390] width 166 height 31
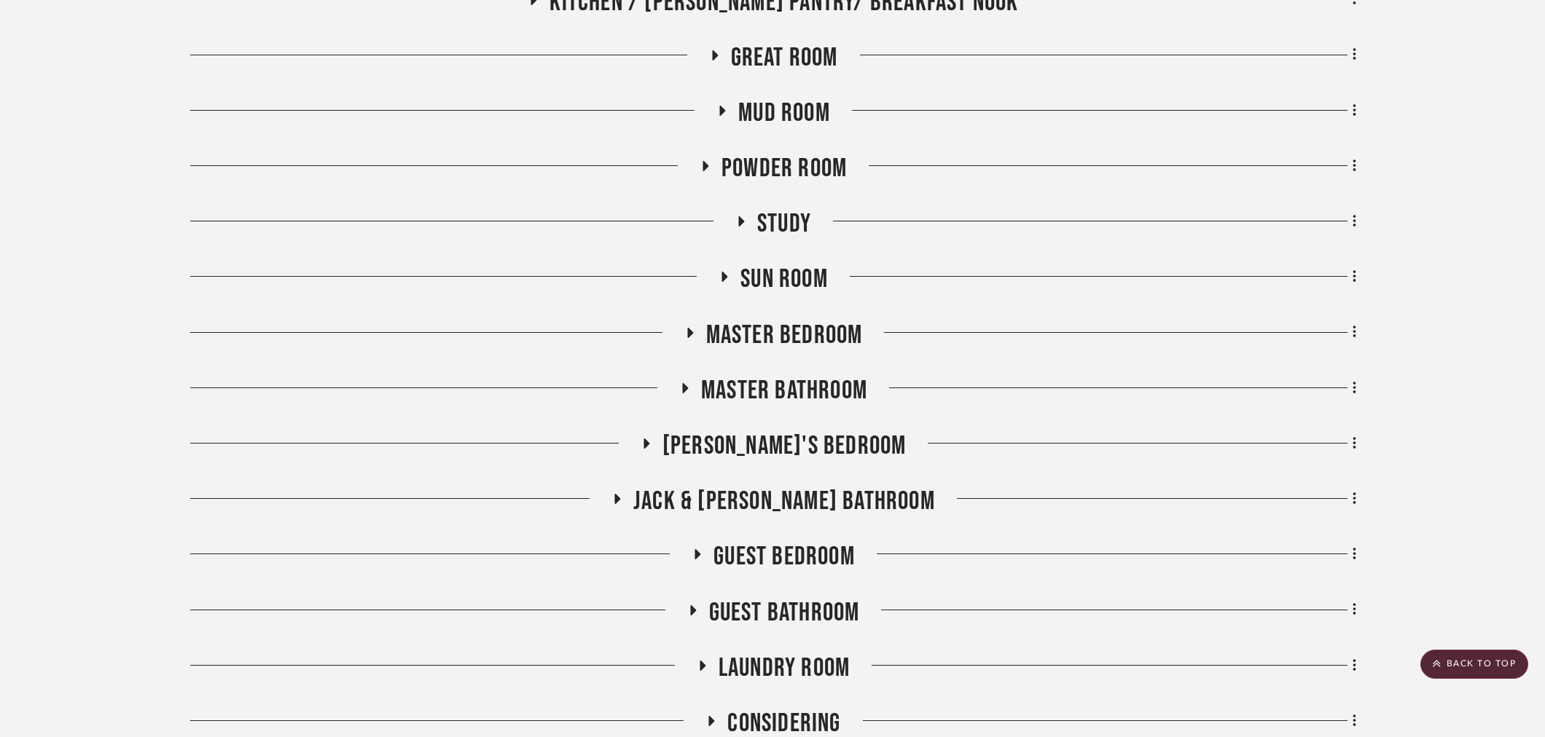
click at [783, 495] on span "Jack & [PERSON_NAME] Bathroom" at bounding box center [784, 501] width 302 height 31
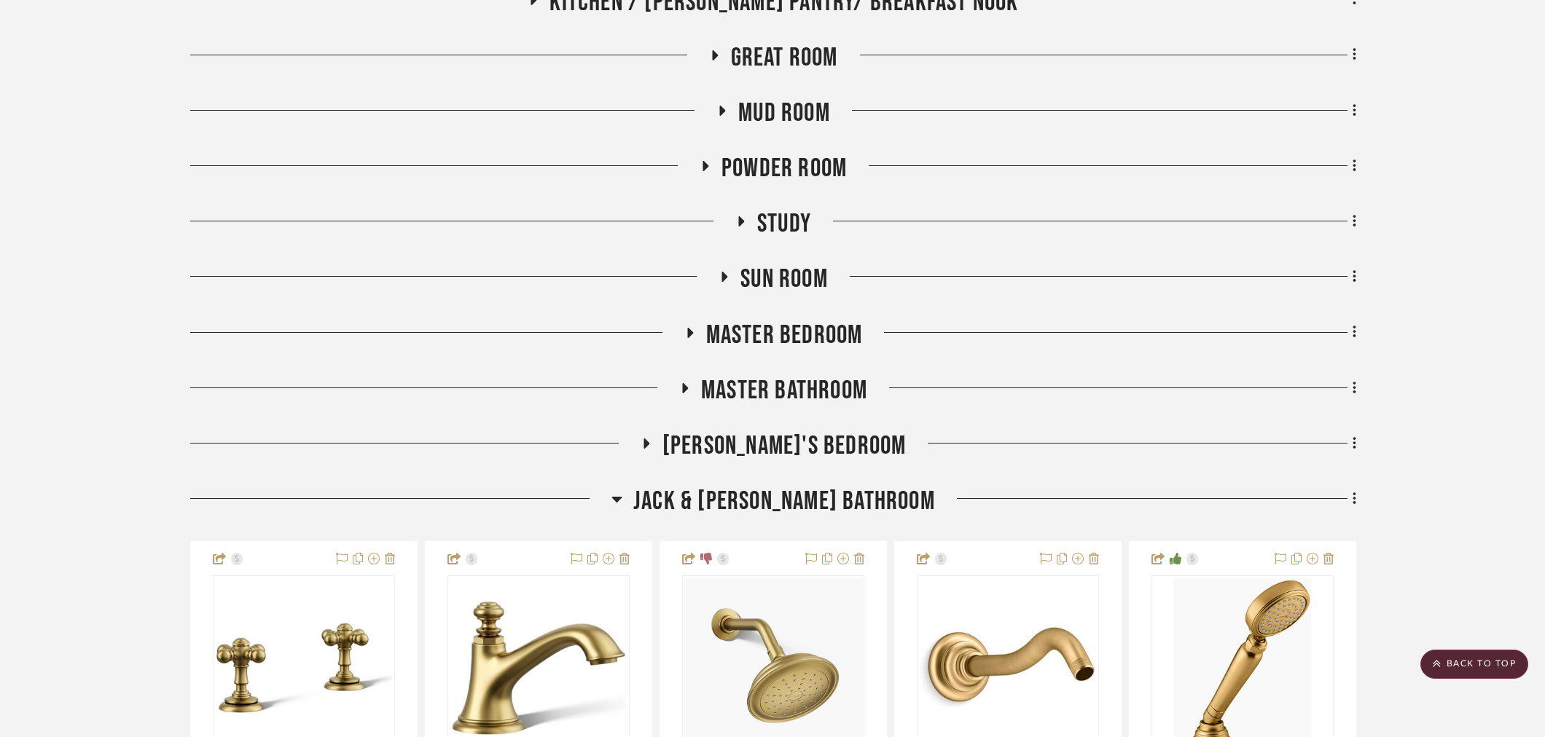
click at [758, 503] on span "Jack & [PERSON_NAME] Bathroom" at bounding box center [784, 501] width 302 height 31
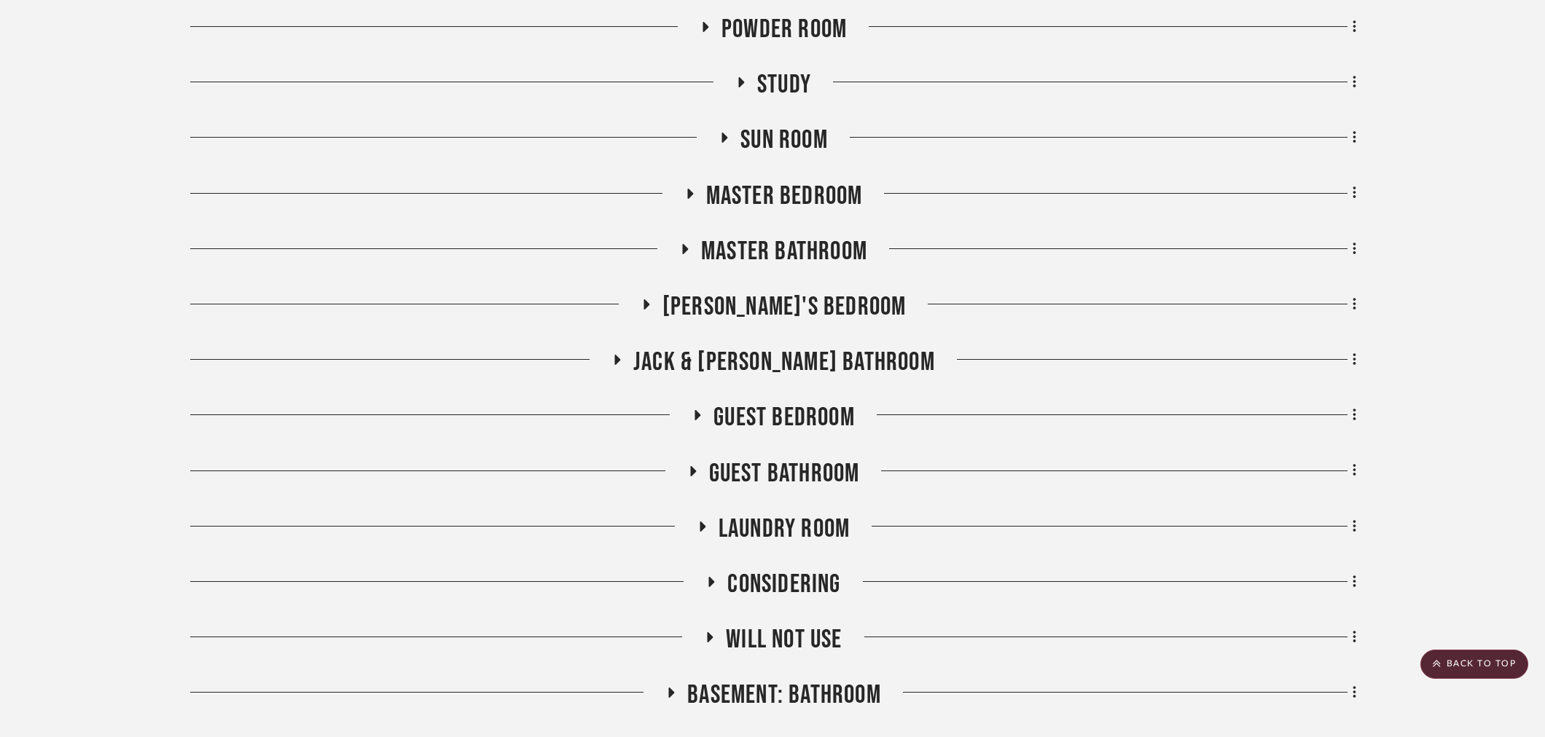
scroll to position [1052, 0]
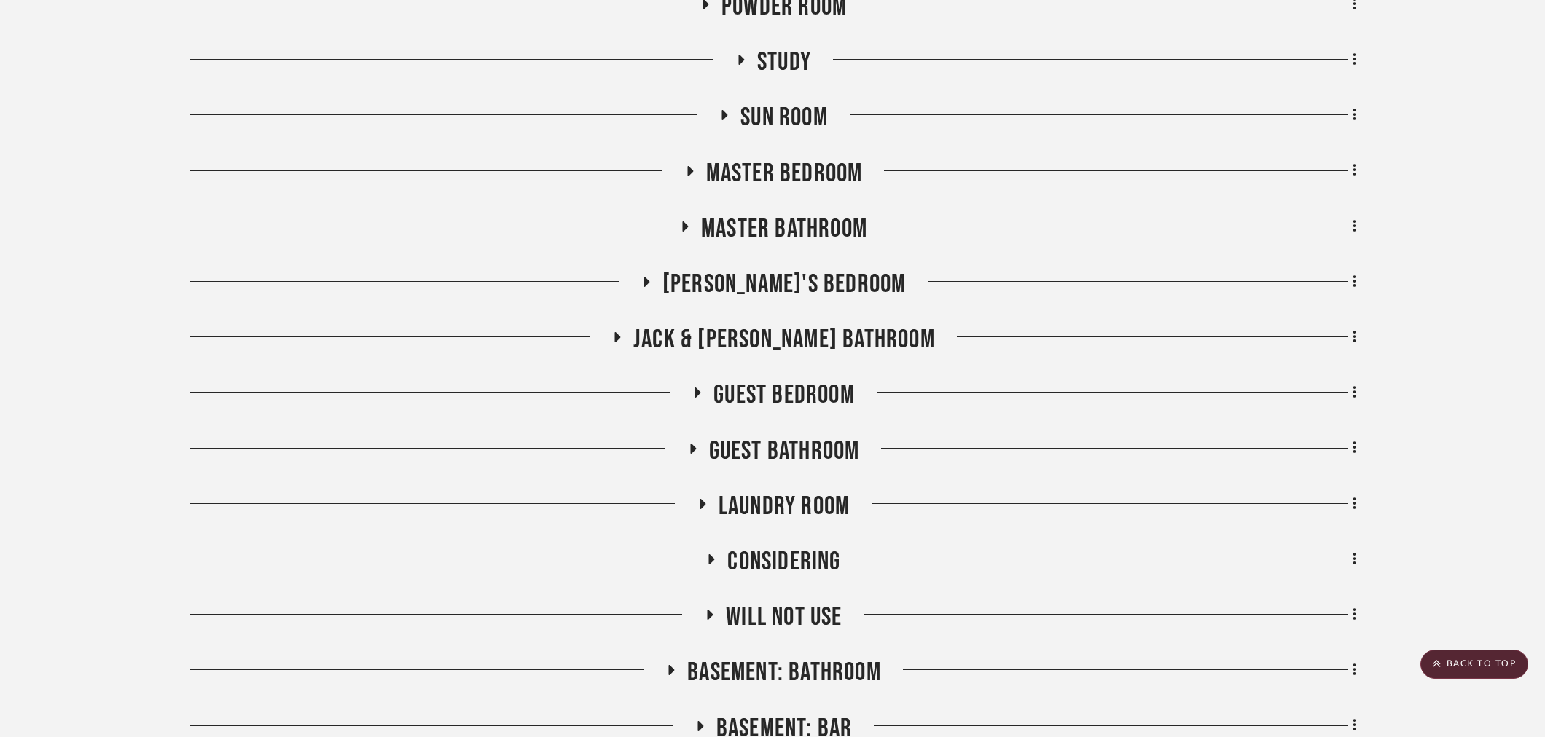
click at [774, 404] on span "Guest Bedroom" at bounding box center [783, 395] width 141 height 31
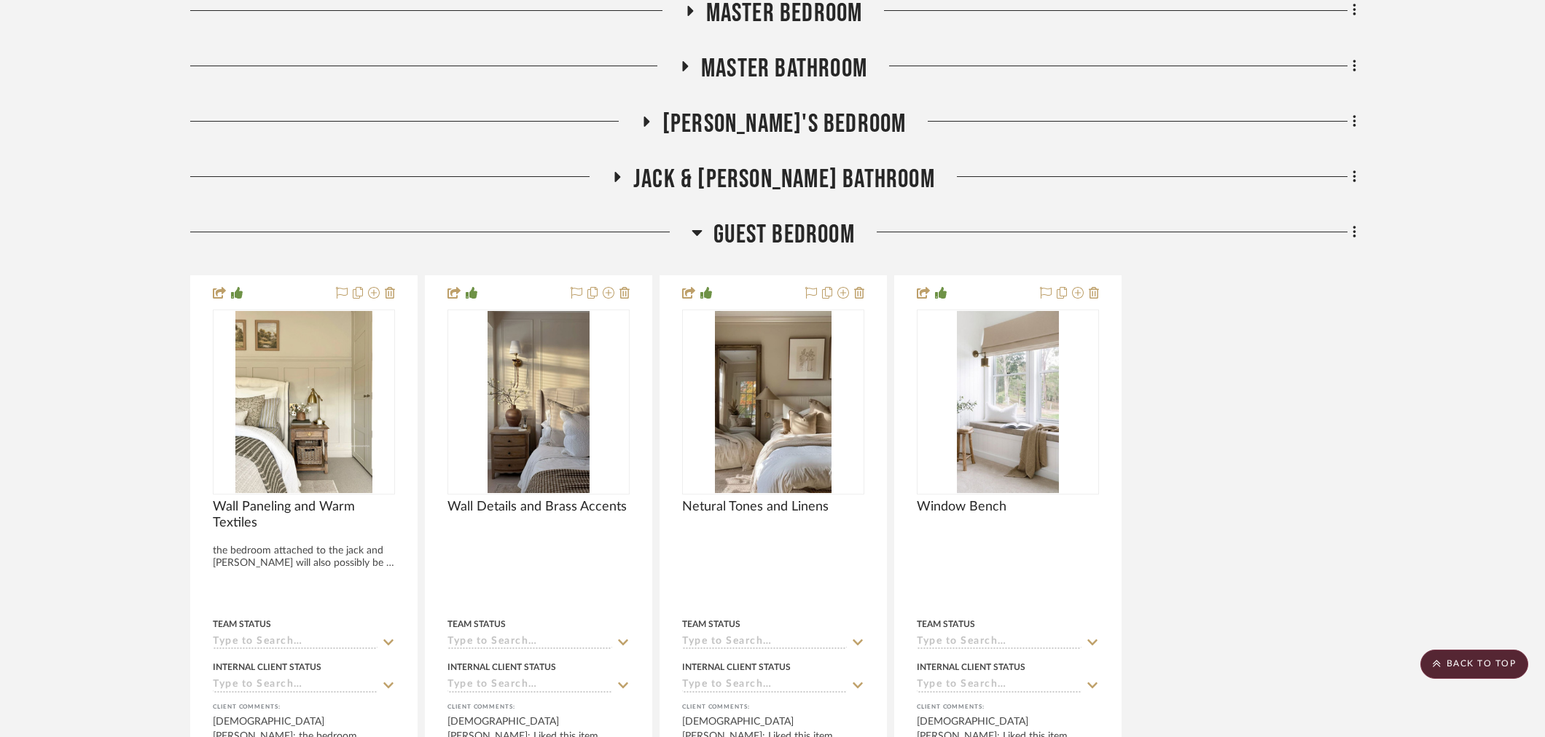
scroll to position [1214, 0]
